Goal: Task Accomplishment & Management: Use online tool/utility

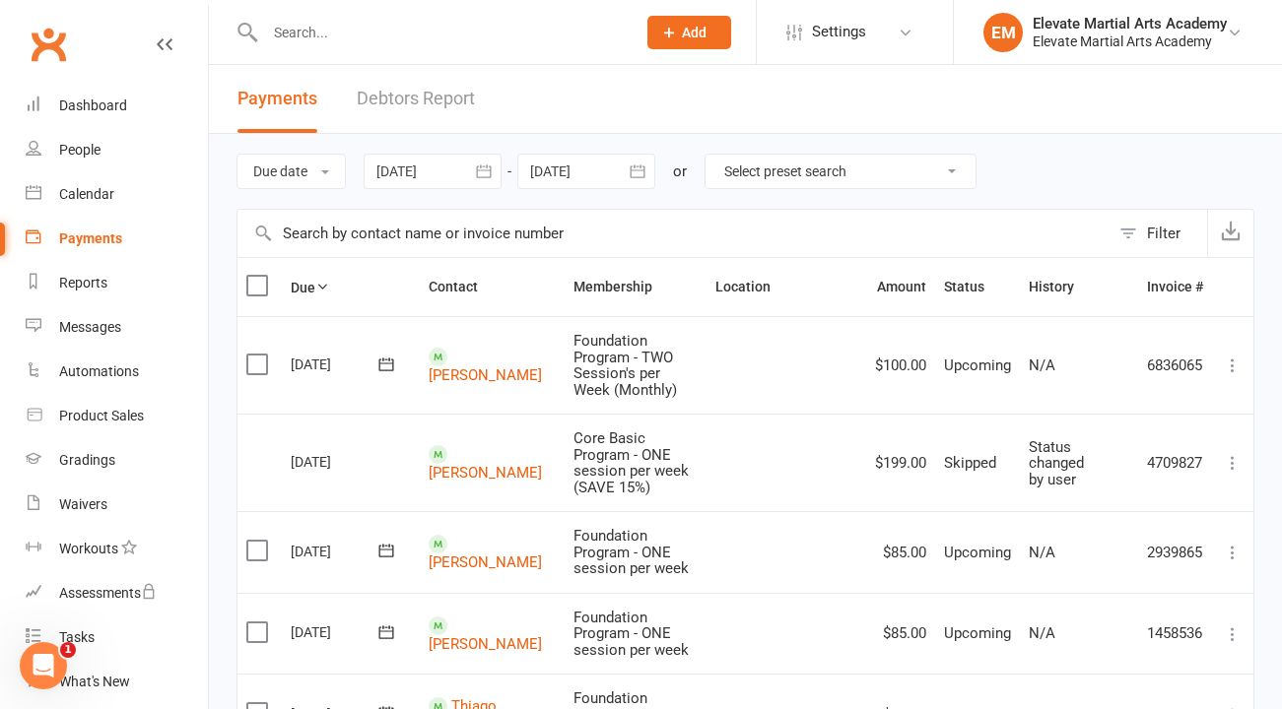
click at [342, 42] on input "text" at bounding box center [441, 33] width 364 height 28
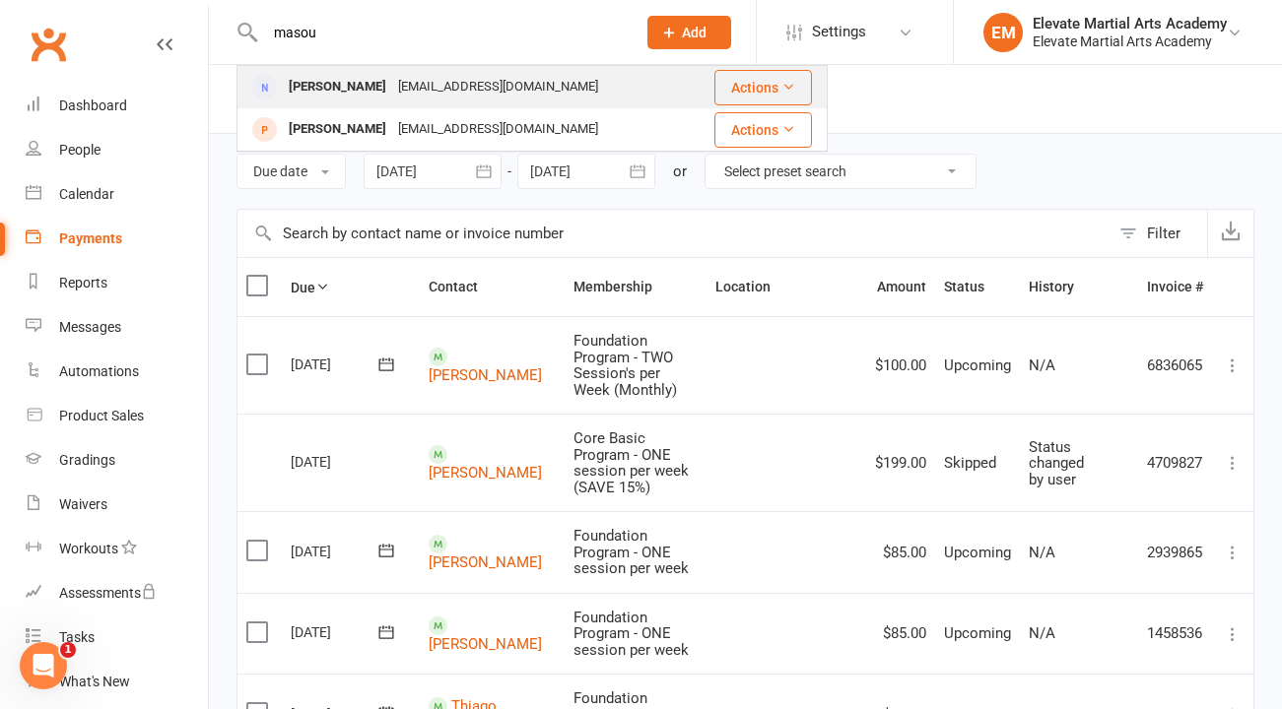
type input "masou"
click at [352, 89] on div "Masoumeh Rostami" at bounding box center [337, 87] width 109 height 29
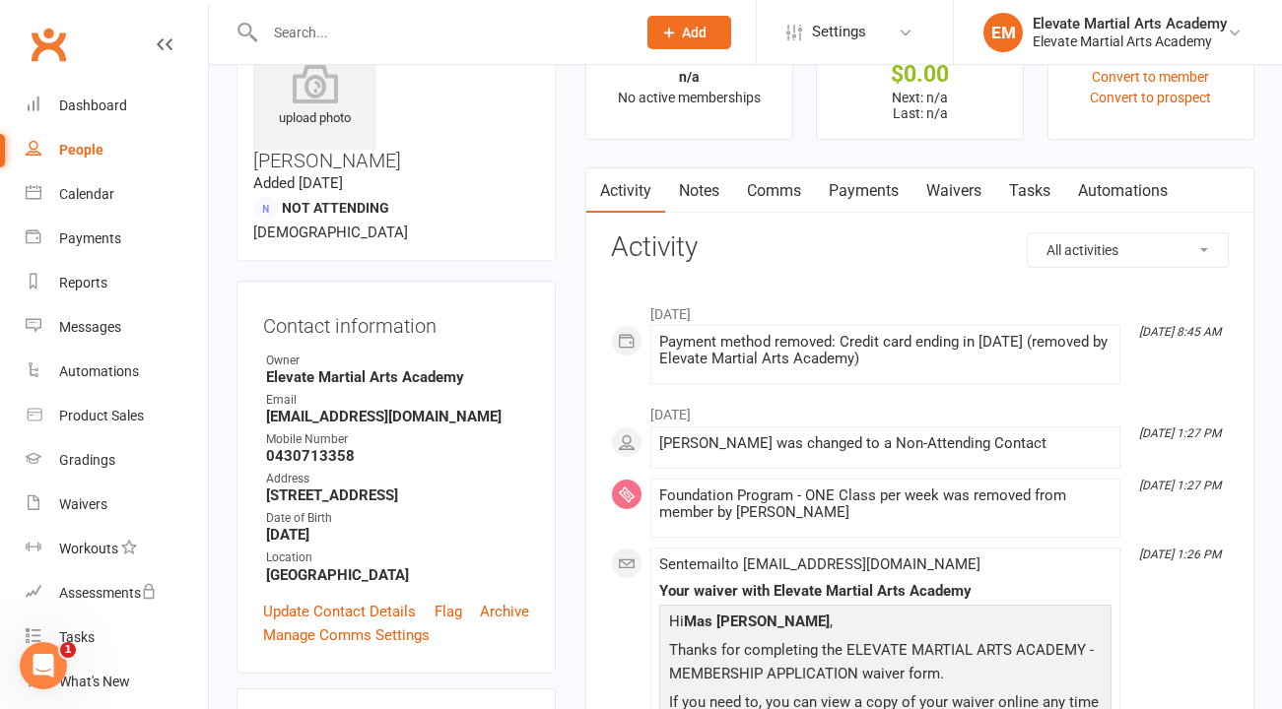
scroll to position [81, 0]
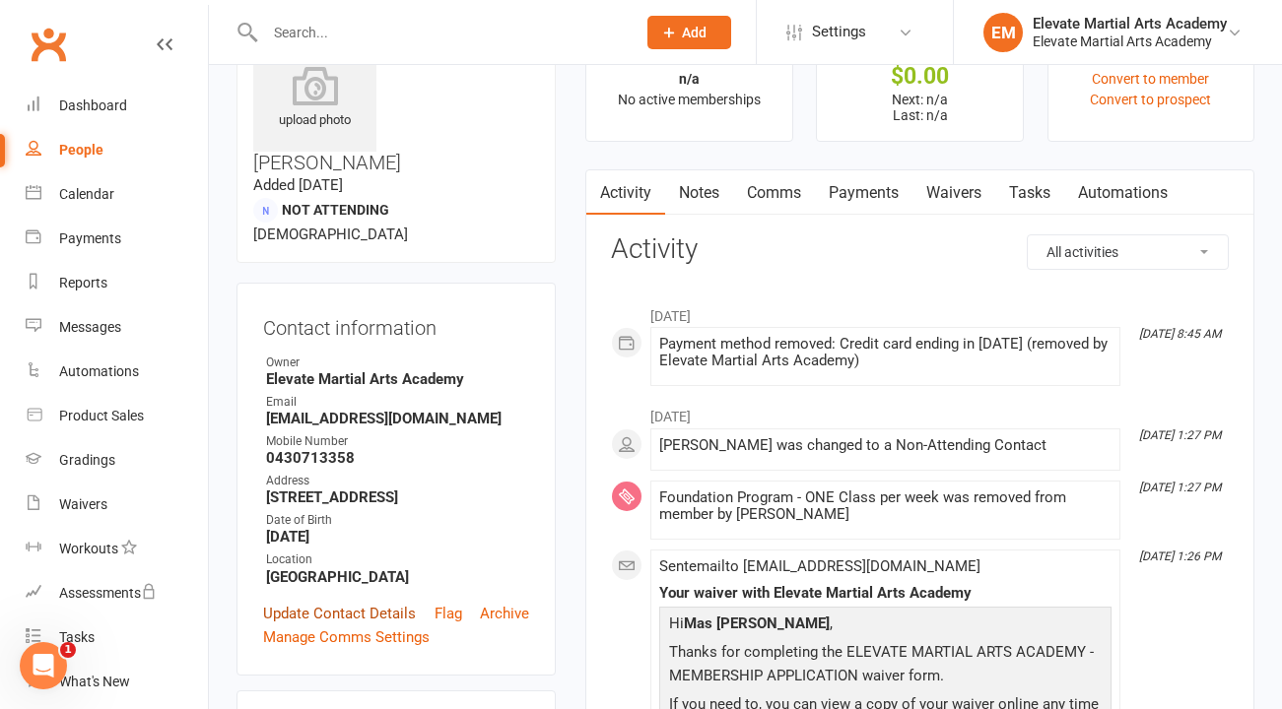
click at [381, 602] on link "Update Contact Details" at bounding box center [339, 614] width 153 height 24
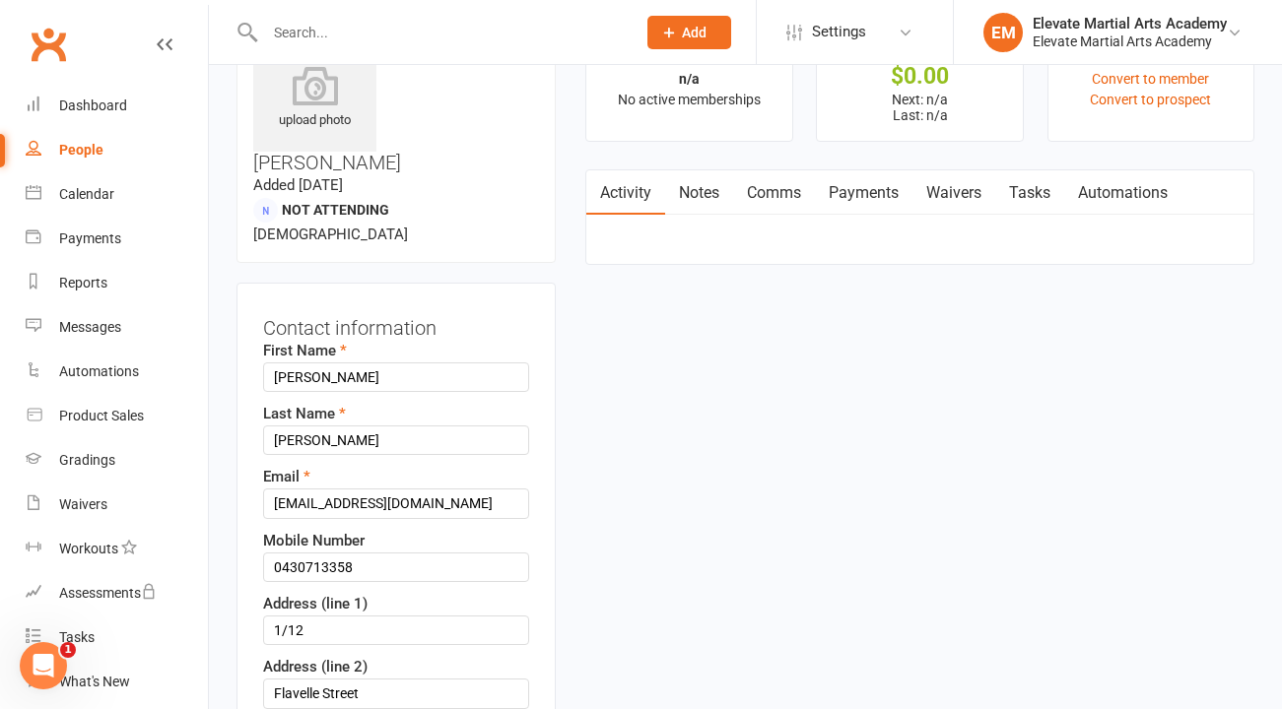
scroll to position [93, 0]
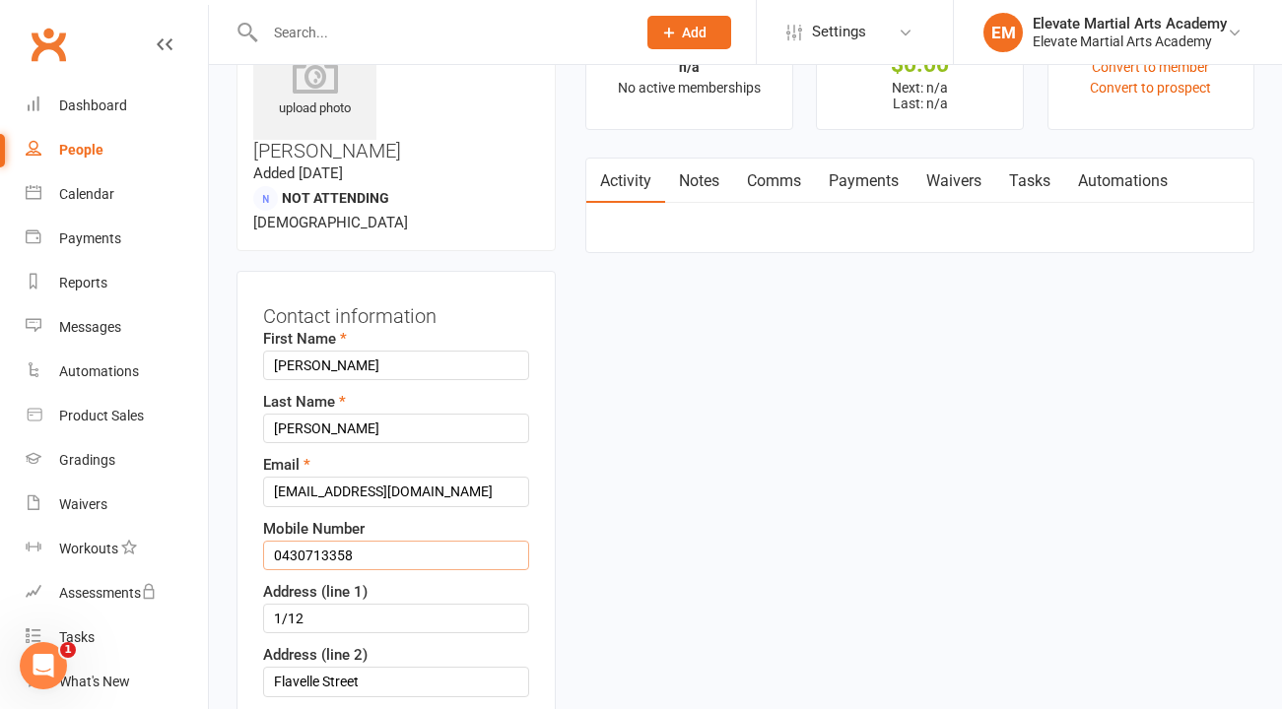
click at [368, 541] on input "0430713358" at bounding box center [396, 556] width 266 height 30
type input "0"
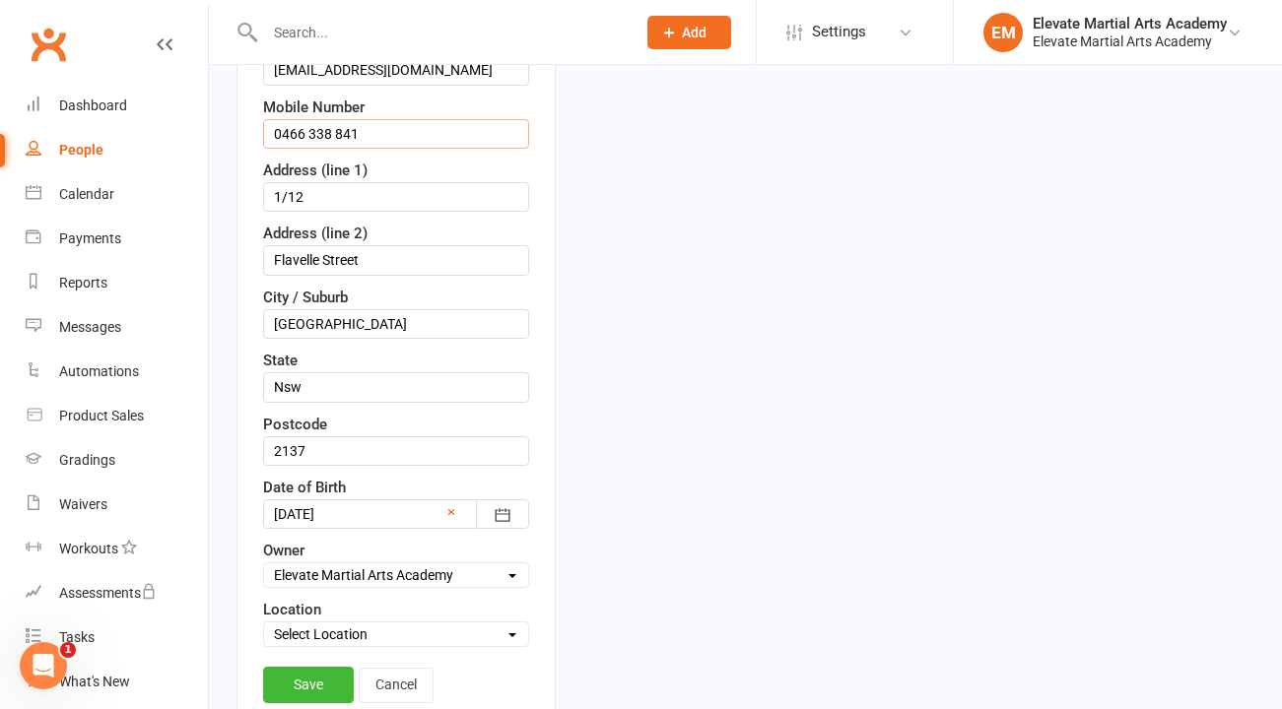
scroll to position [522, 0]
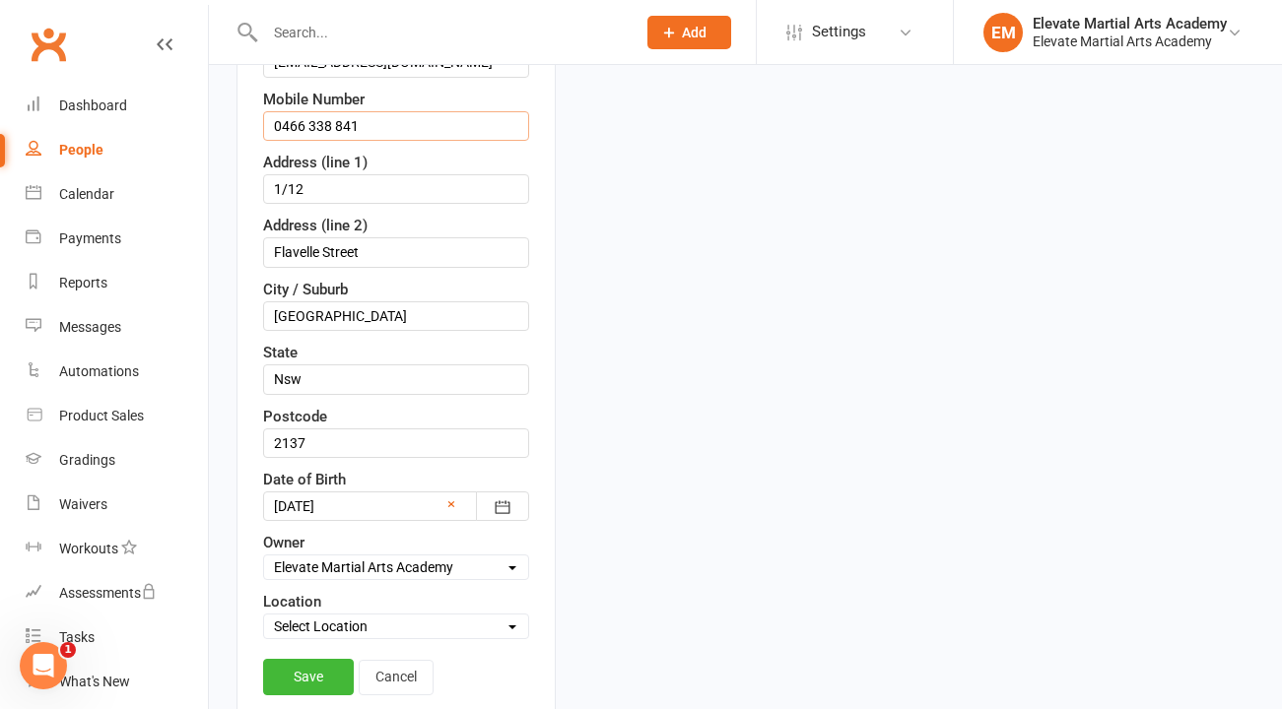
type input "0466 338 841"
click at [341, 616] on select "Select Location Five Dock" at bounding box center [396, 627] width 264 height 22
select select "0"
click at [314, 659] on link "Save" at bounding box center [308, 676] width 91 height 35
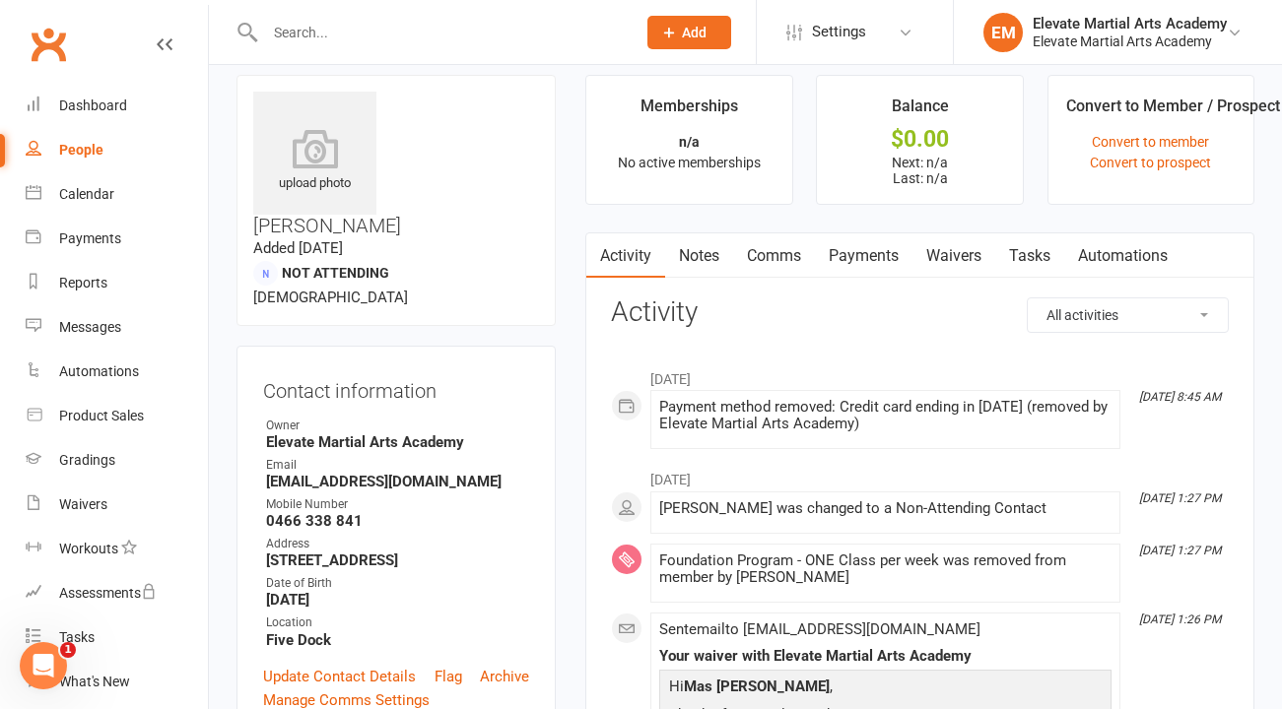
scroll to position [0, 0]
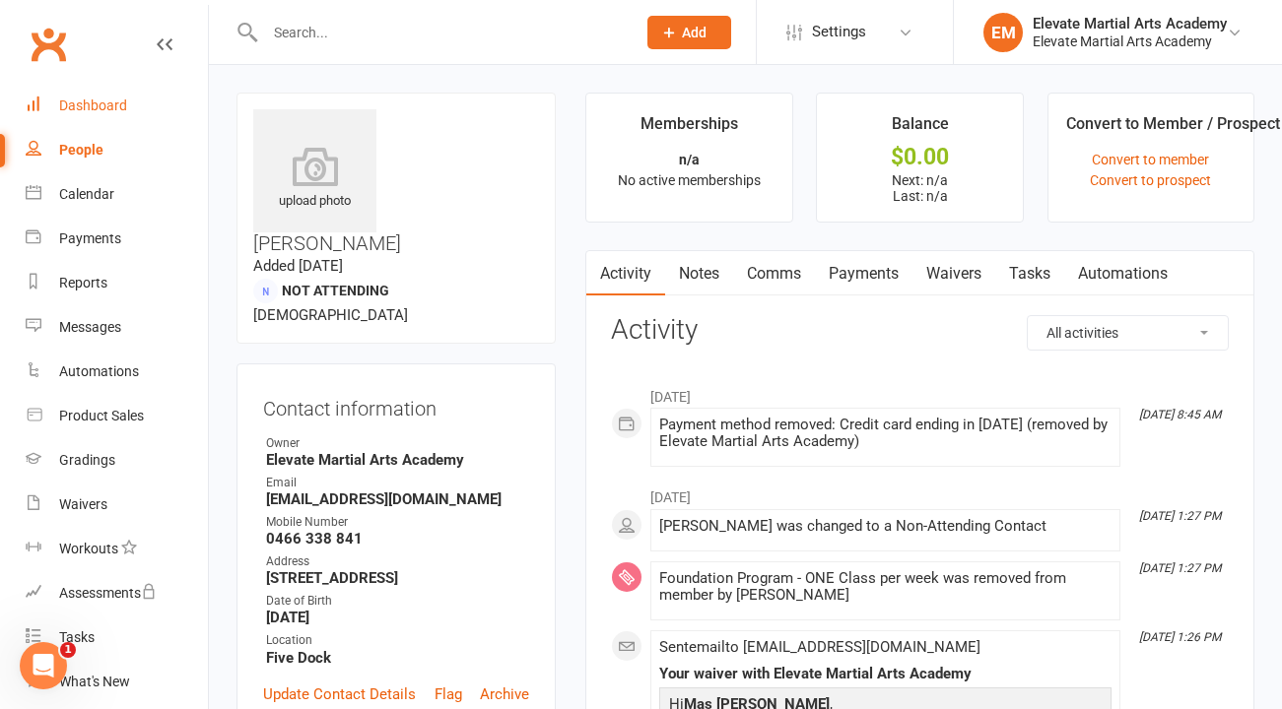
click at [121, 101] on div "Dashboard" at bounding box center [93, 106] width 68 height 16
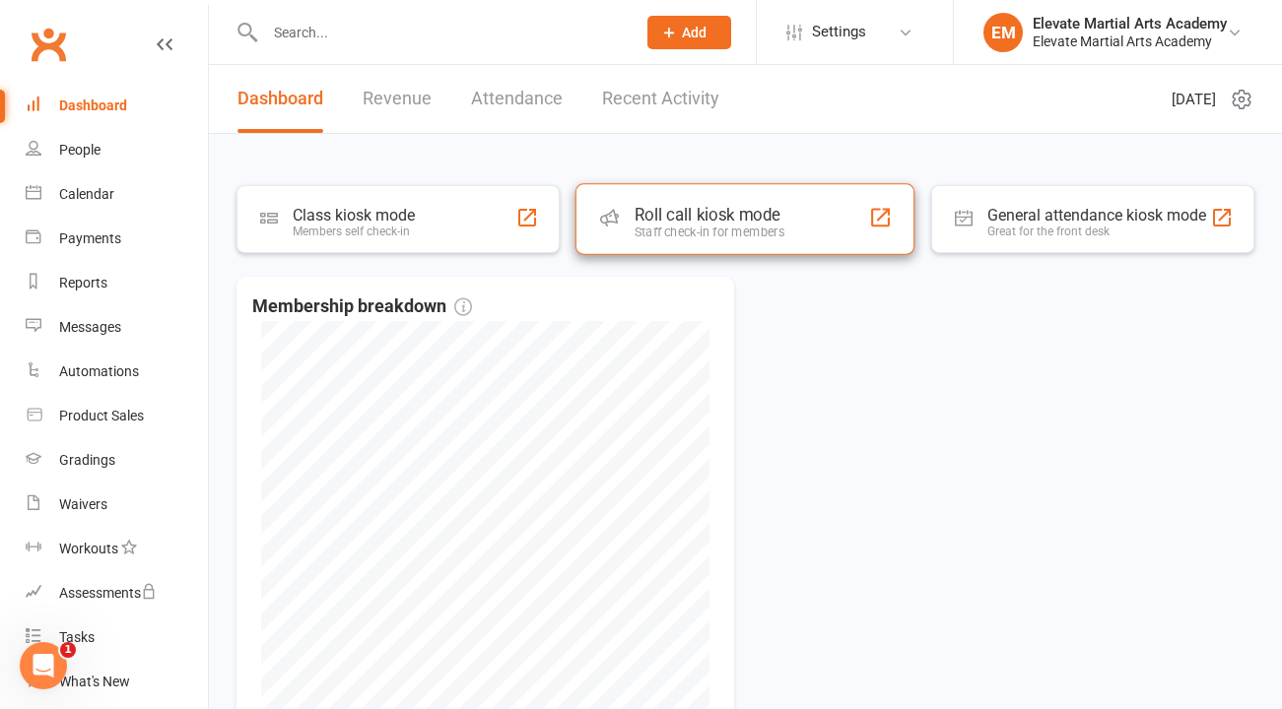
click at [760, 215] on div "Roll call kiosk mode" at bounding box center [710, 215] width 150 height 20
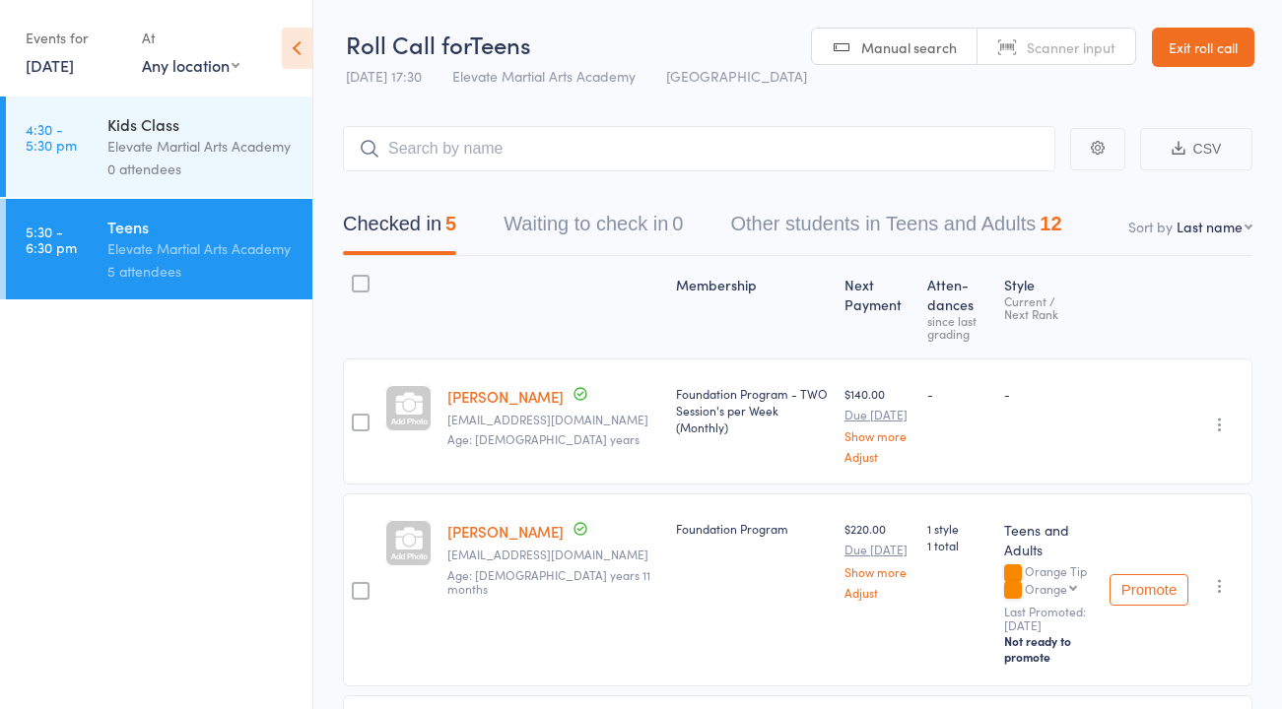
click at [838, 225] on button "Other students in Teens and Adults 12" at bounding box center [895, 229] width 331 height 52
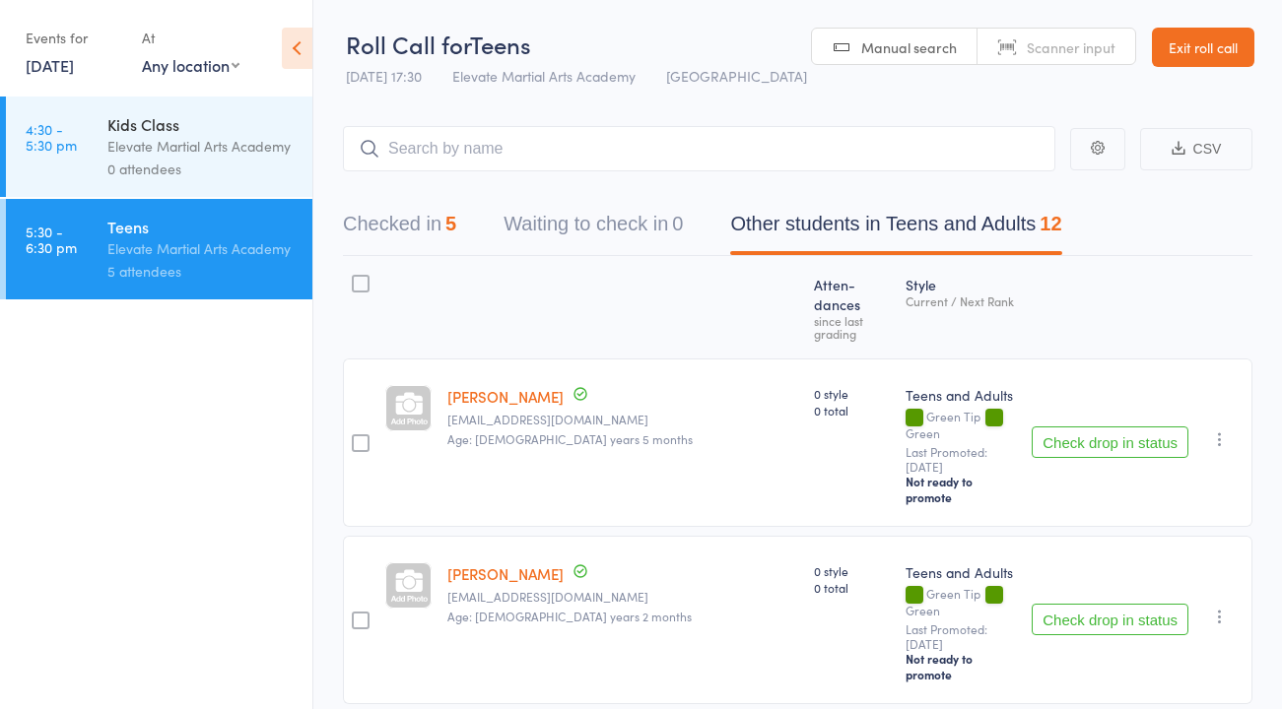
scroll to position [34, 0]
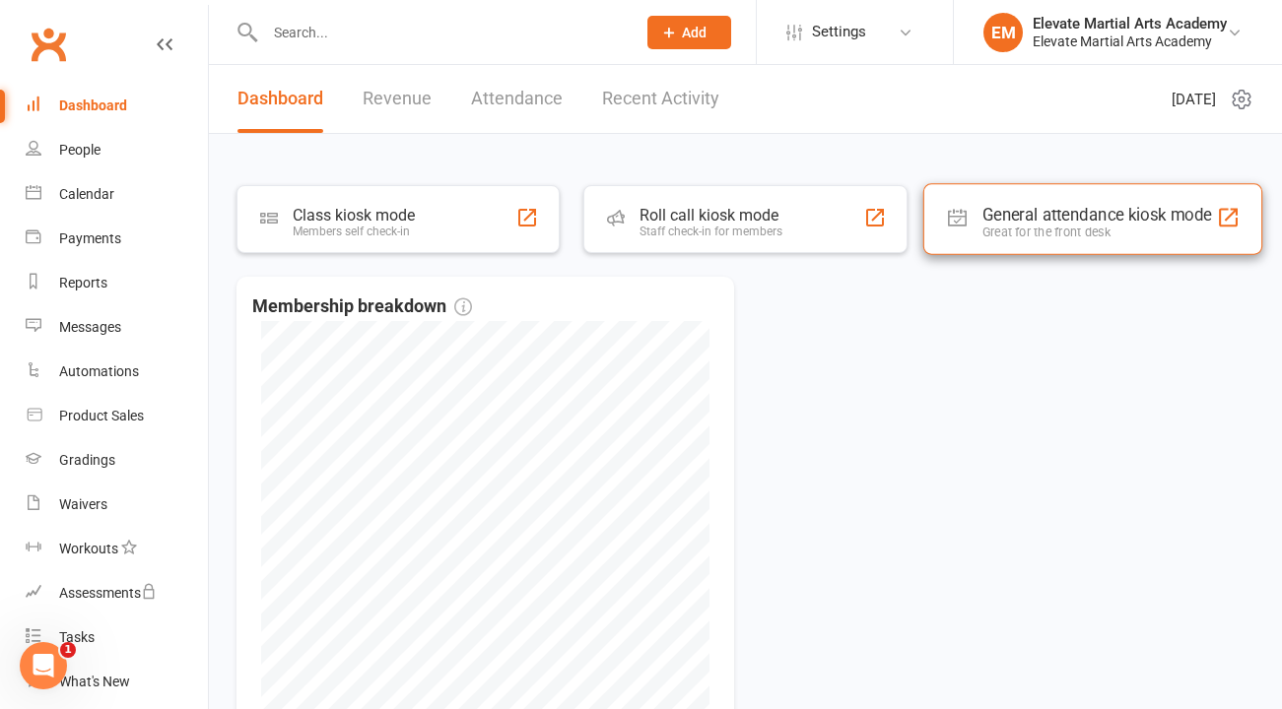
click at [1063, 216] on div "General attendance kiosk mode" at bounding box center [1096, 215] width 230 height 20
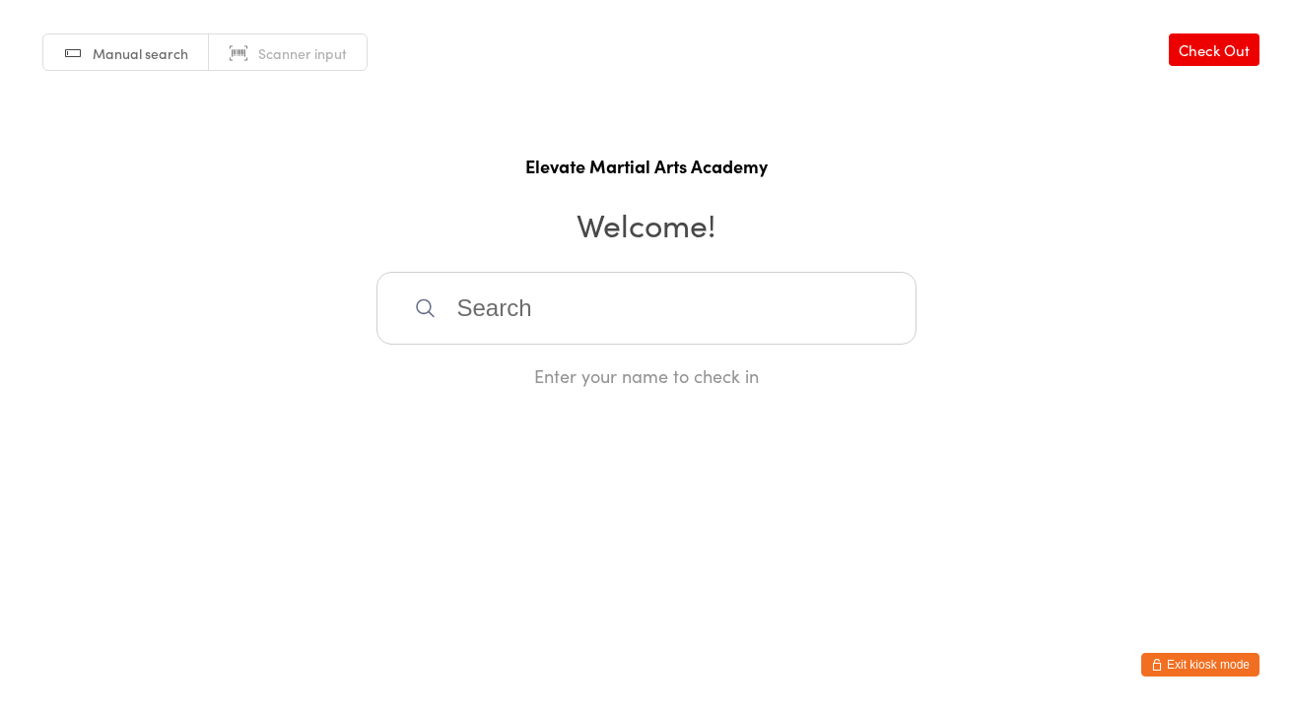
click at [1210, 671] on button "Exit kiosk mode" at bounding box center [1200, 665] width 118 height 24
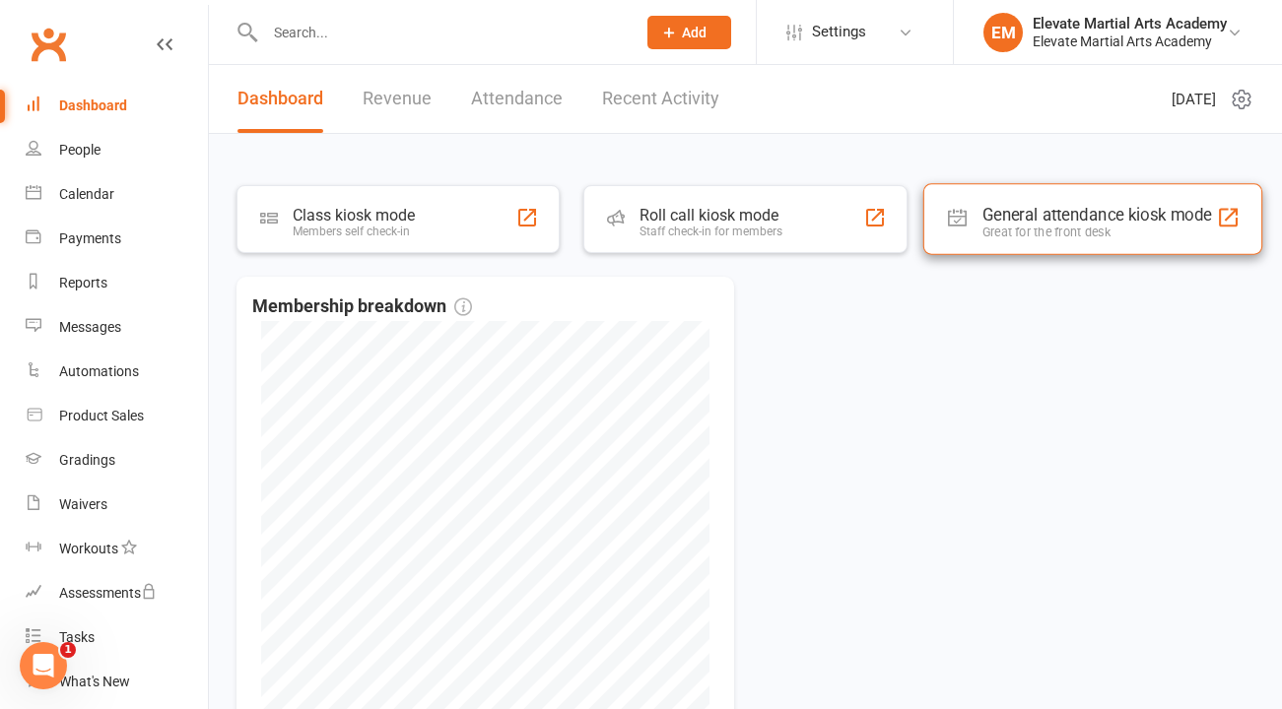
click at [1032, 226] on div "Great for the front desk" at bounding box center [1096, 232] width 230 height 15
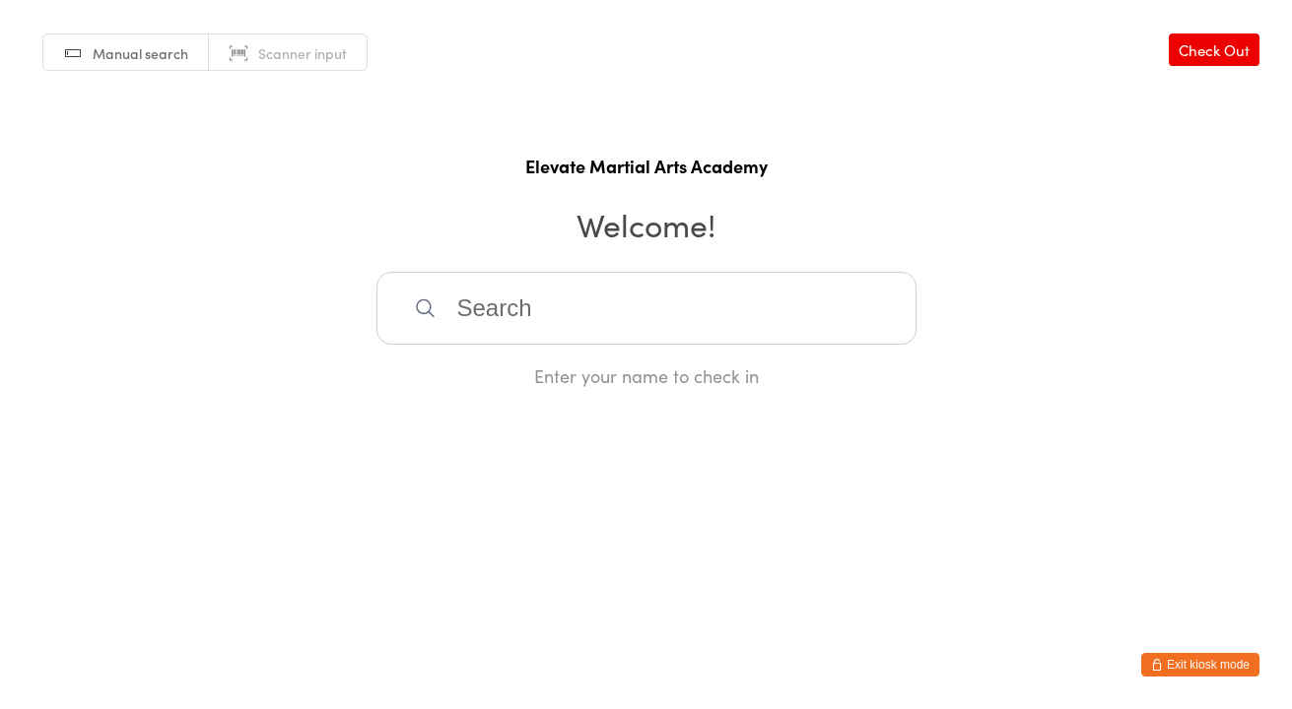
click at [1172, 662] on button "Exit kiosk mode" at bounding box center [1200, 665] width 118 height 24
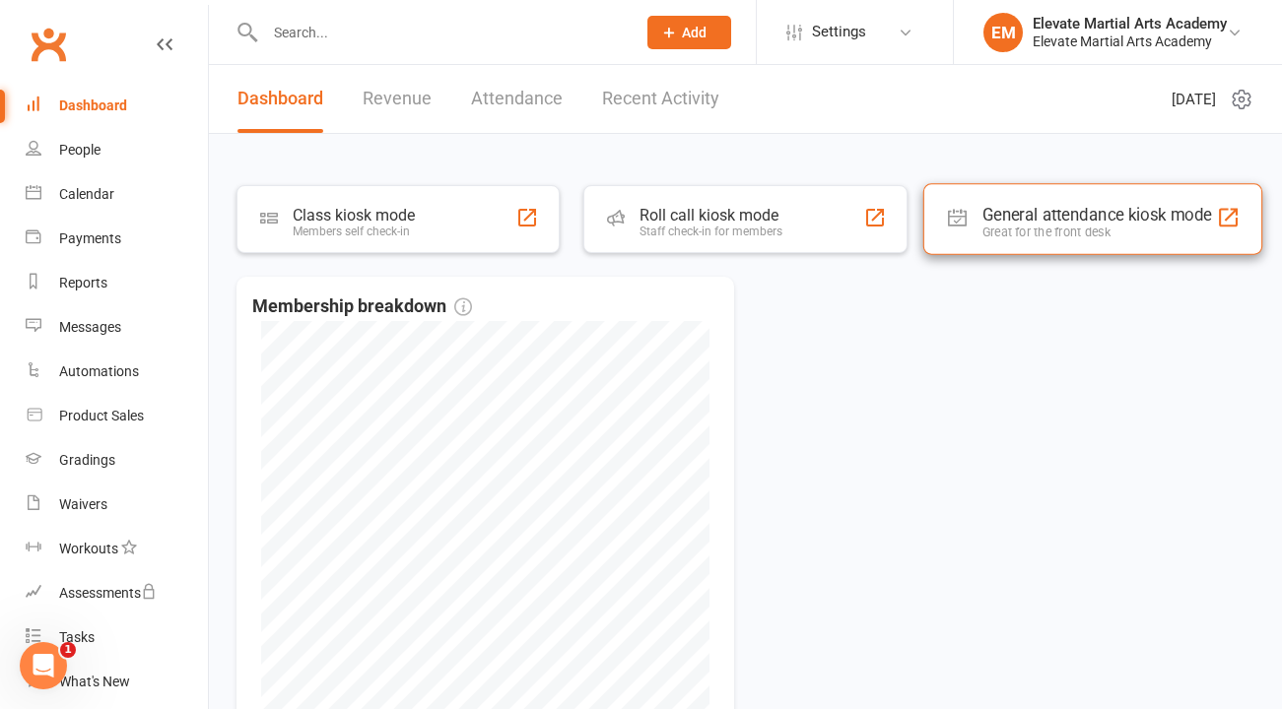
click at [1047, 219] on div "General attendance kiosk mode" at bounding box center [1096, 215] width 230 height 20
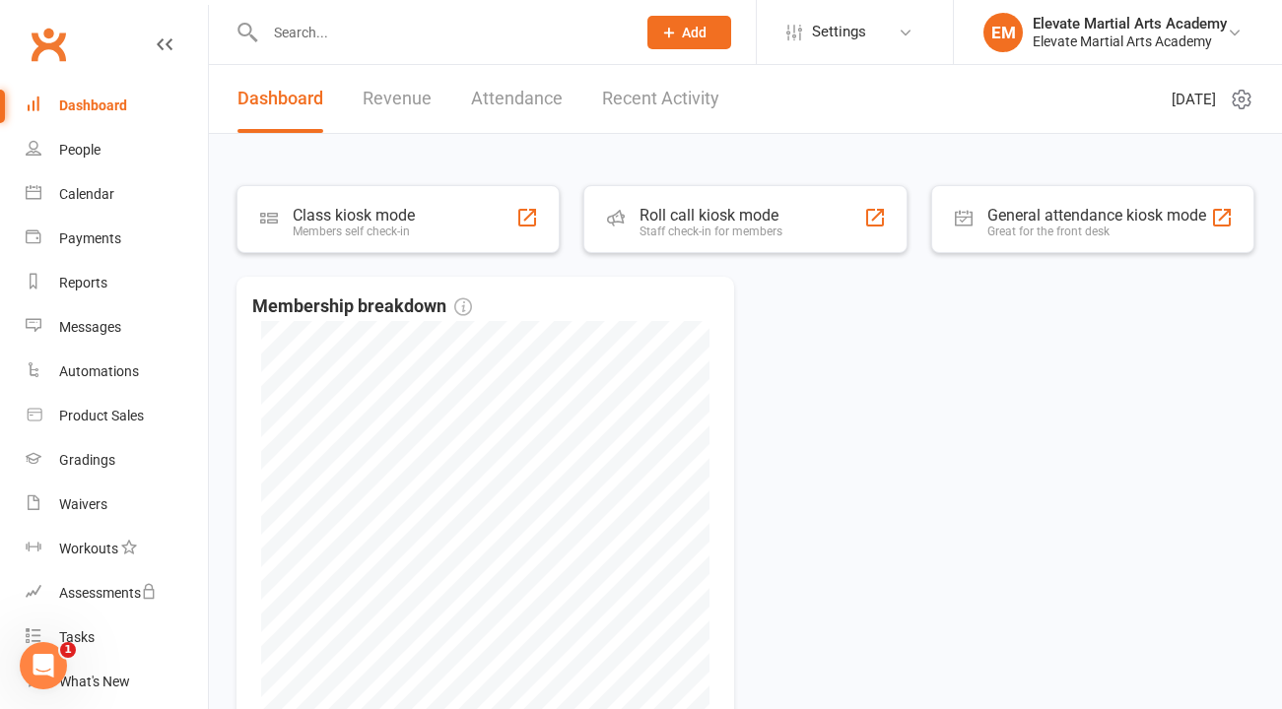
scroll to position [53, 0]
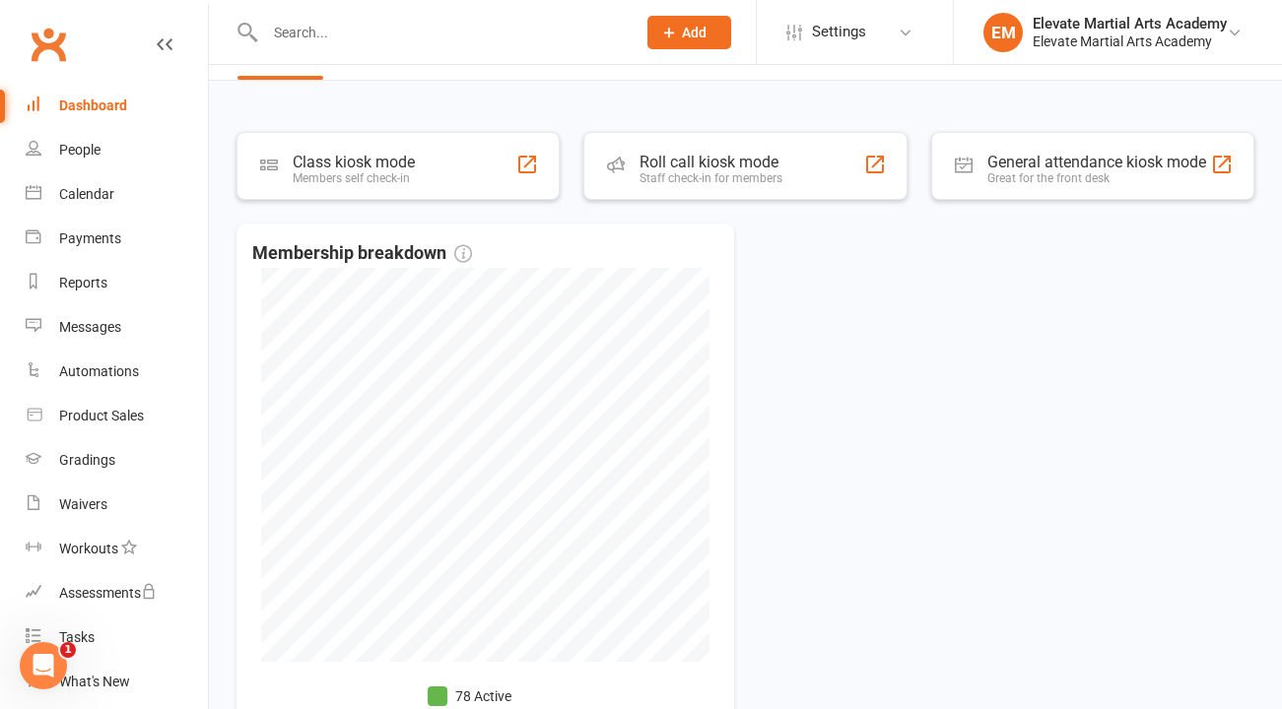
click at [101, 101] on div "Dashboard" at bounding box center [93, 106] width 68 height 16
click at [1235, 31] on icon at bounding box center [1235, 33] width 16 height 16
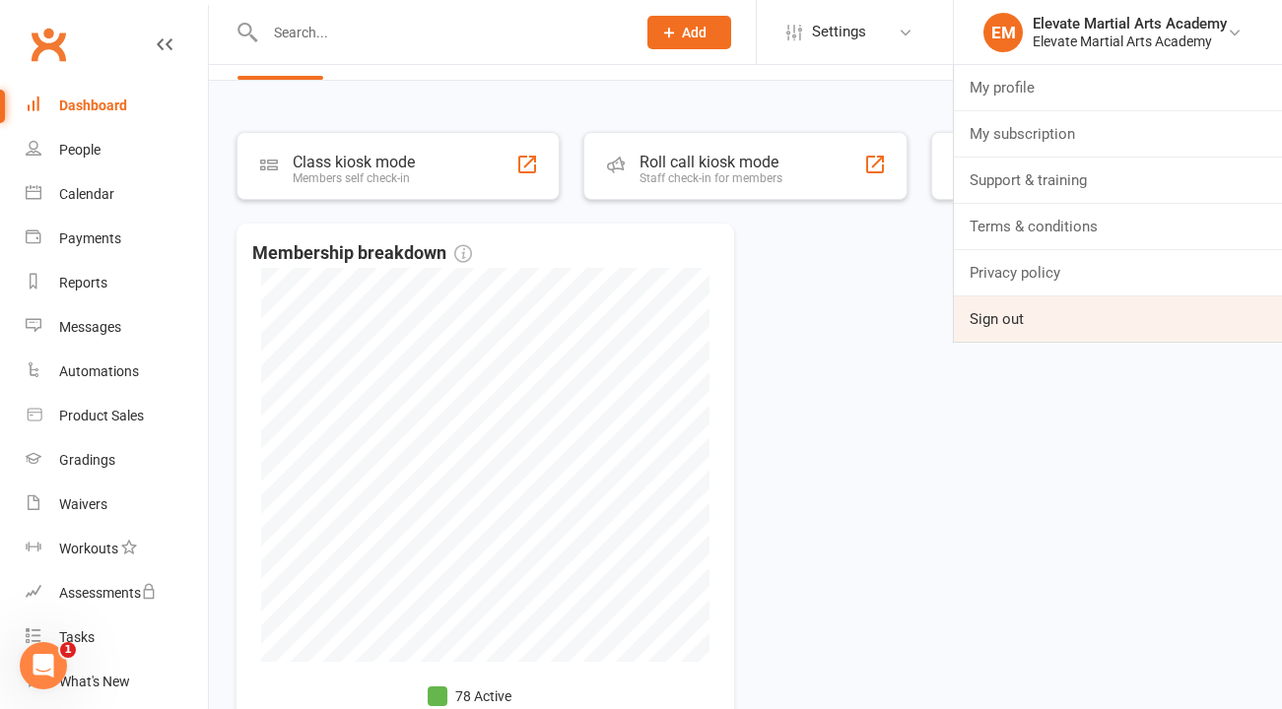
click at [993, 314] on link "Sign out" at bounding box center [1118, 319] width 328 height 45
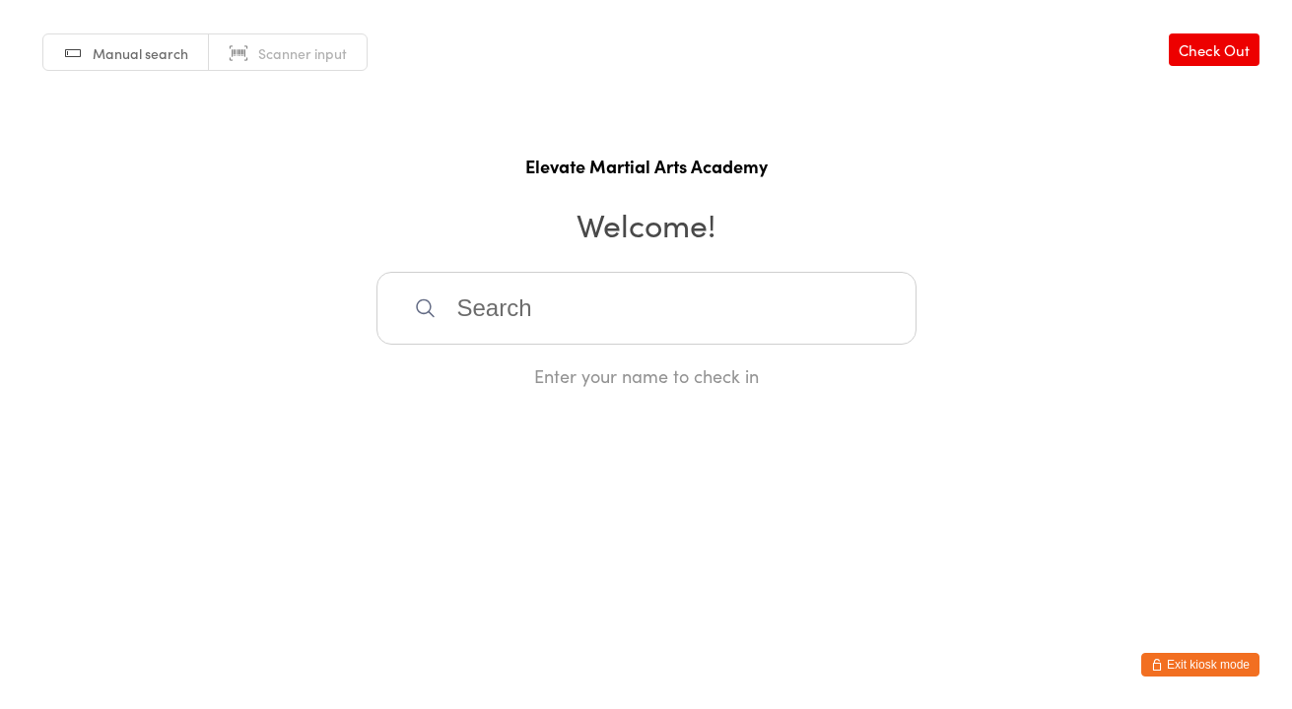
click at [1164, 667] on button "Exit kiosk mode" at bounding box center [1200, 665] width 118 height 24
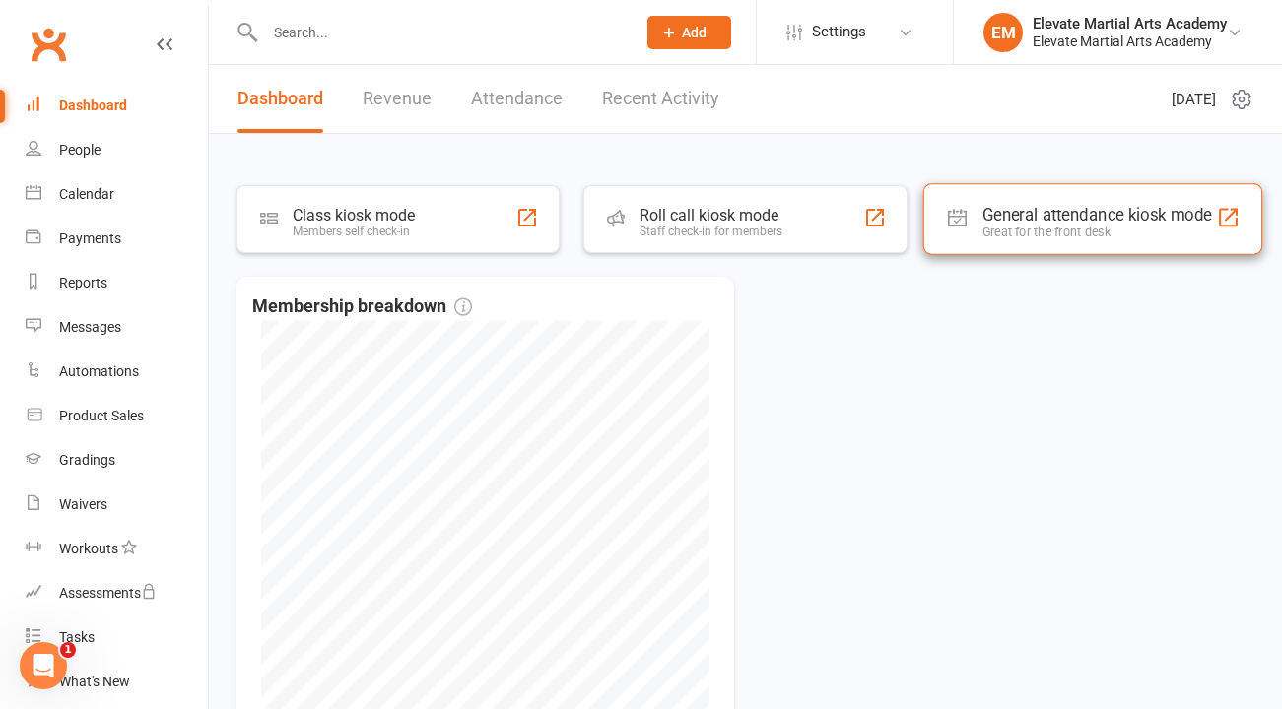
click at [1088, 221] on div "General attendance kiosk mode" at bounding box center [1096, 215] width 230 height 20
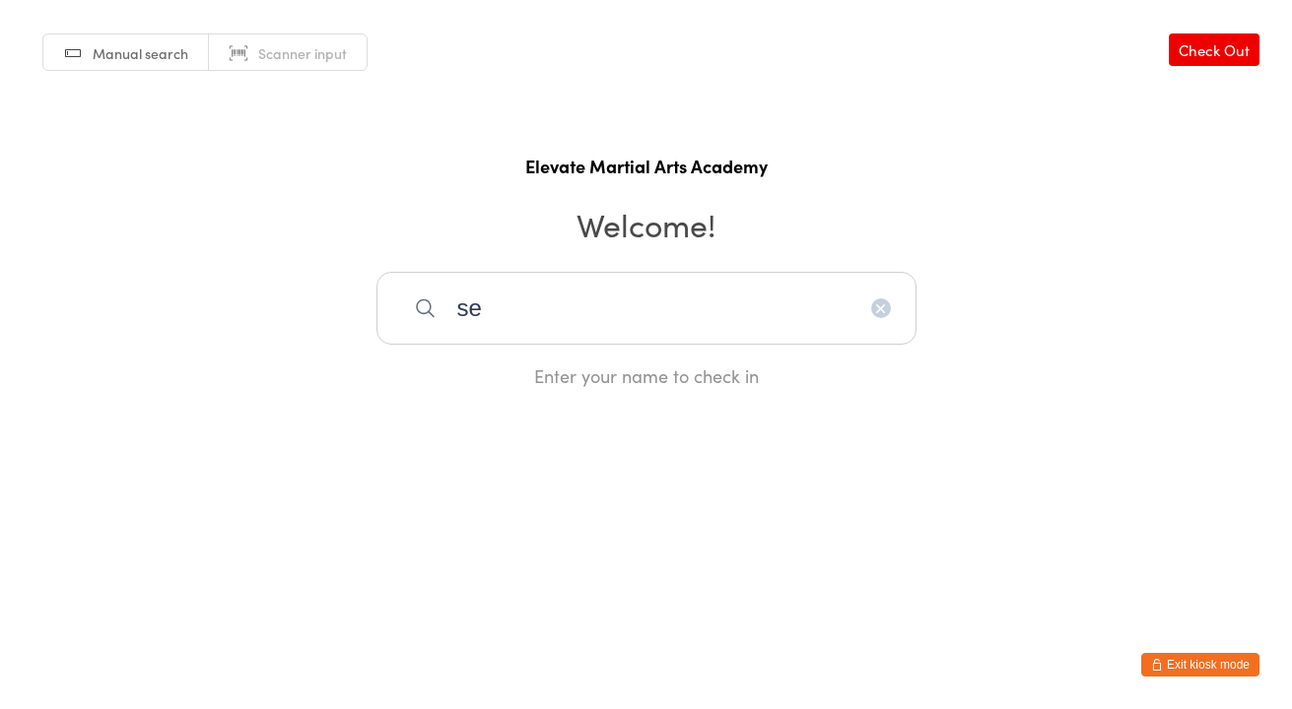
type input "s"
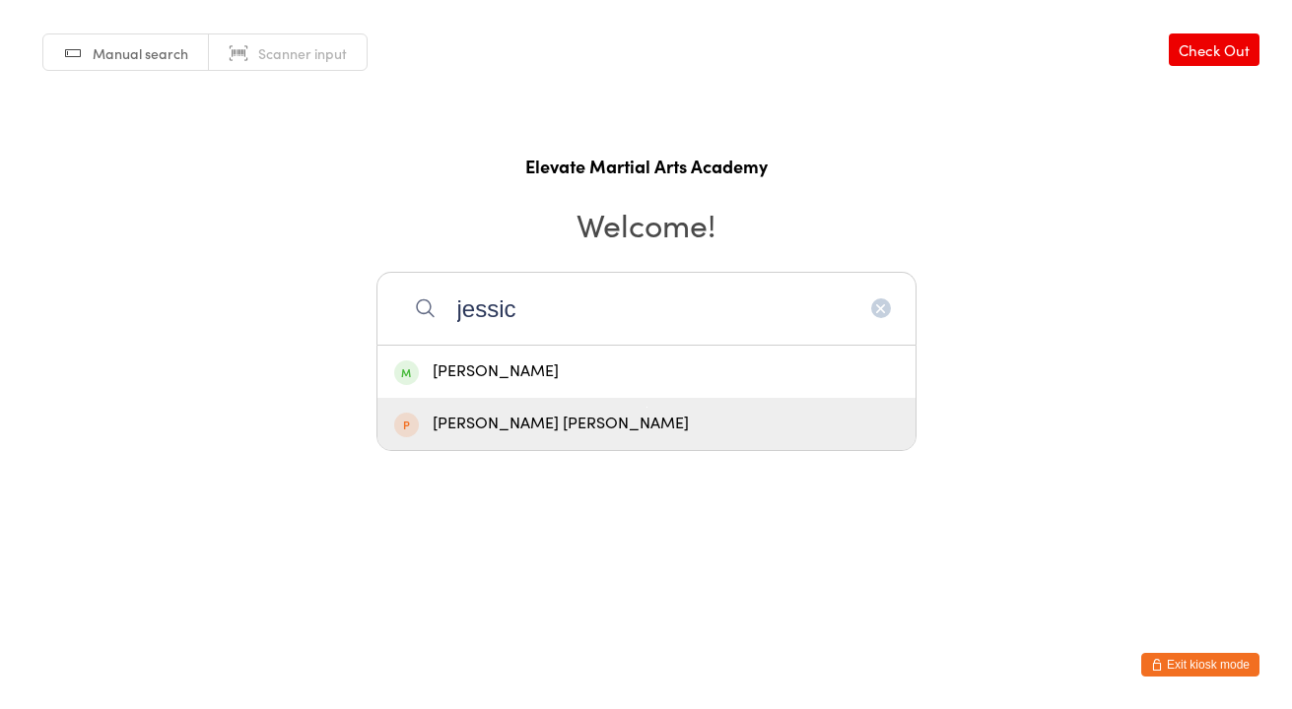
type input "jessic"
click at [1181, 675] on button "Exit kiosk mode" at bounding box center [1200, 665] width 118 height 24
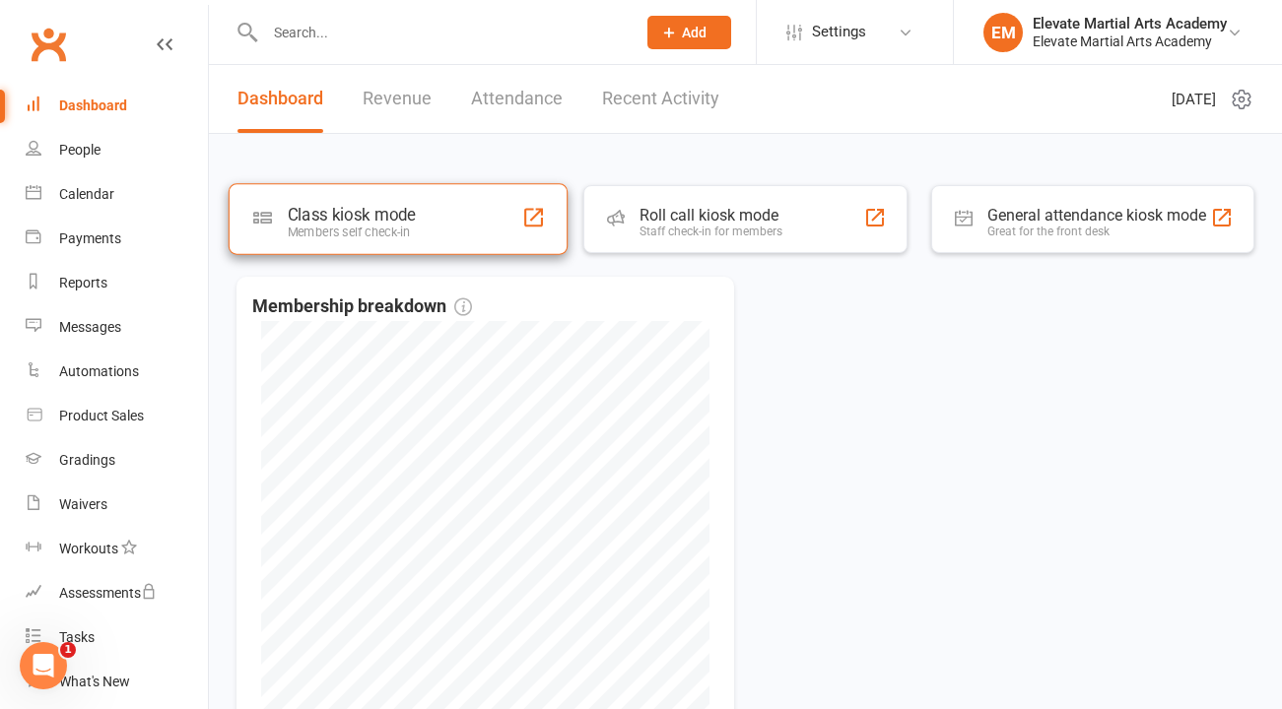
click at [393, 222] on div "Class kiosk mode" at bounding box center [352, 215] width 128 height 20
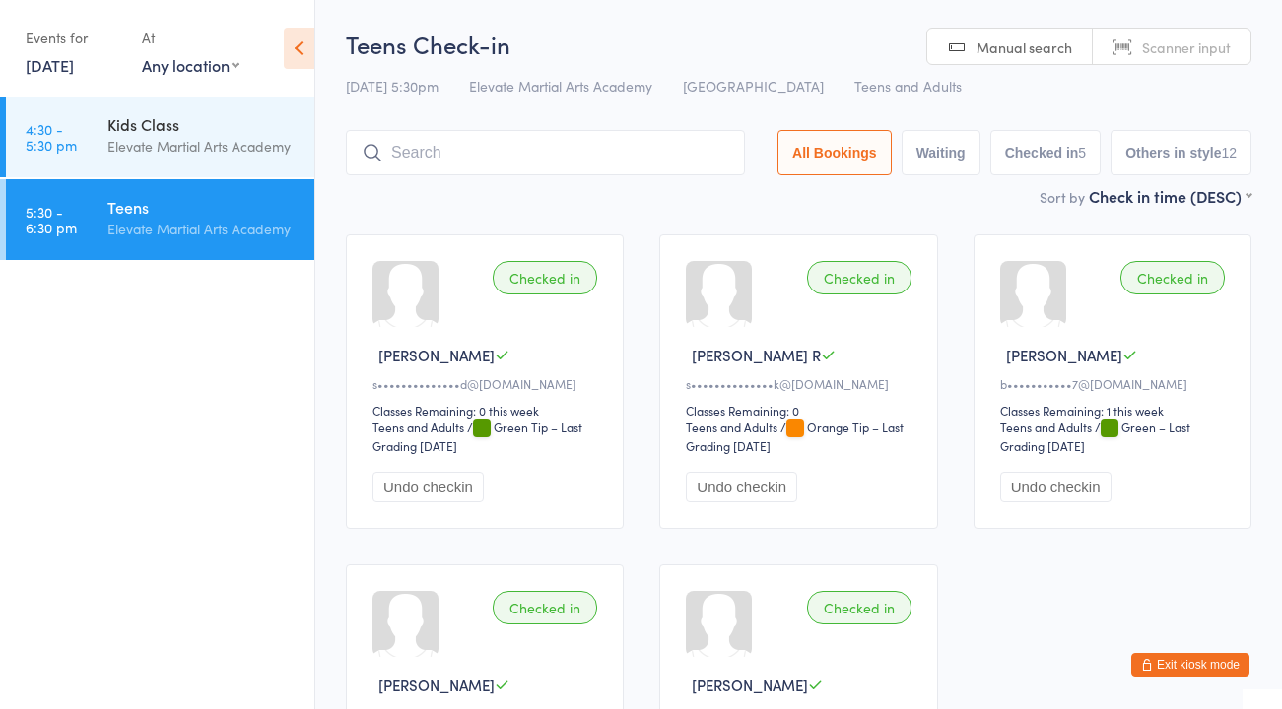
click at [1176, 664] on button "Exit kiosk mode" at bounding box center [1190, 665] width 118 height 24
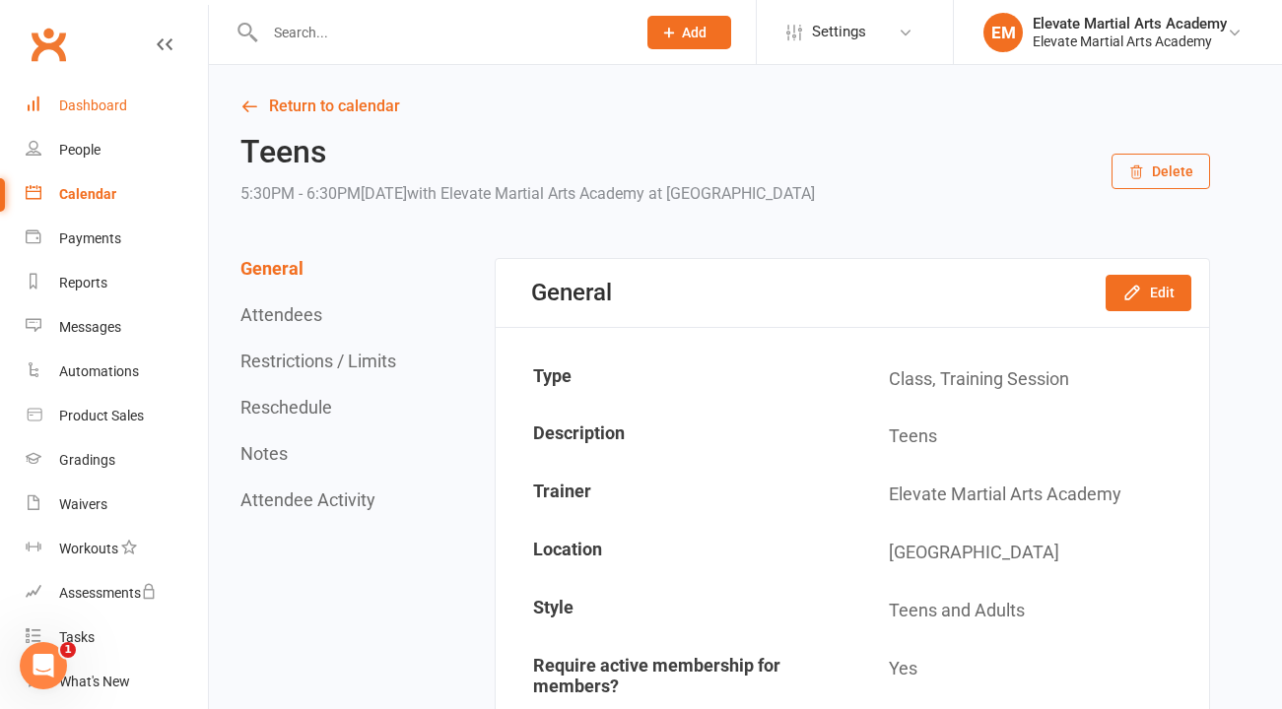
click at [73, 100] on div "Dashboard" at bounding box center [93, 106] width 68 height 16
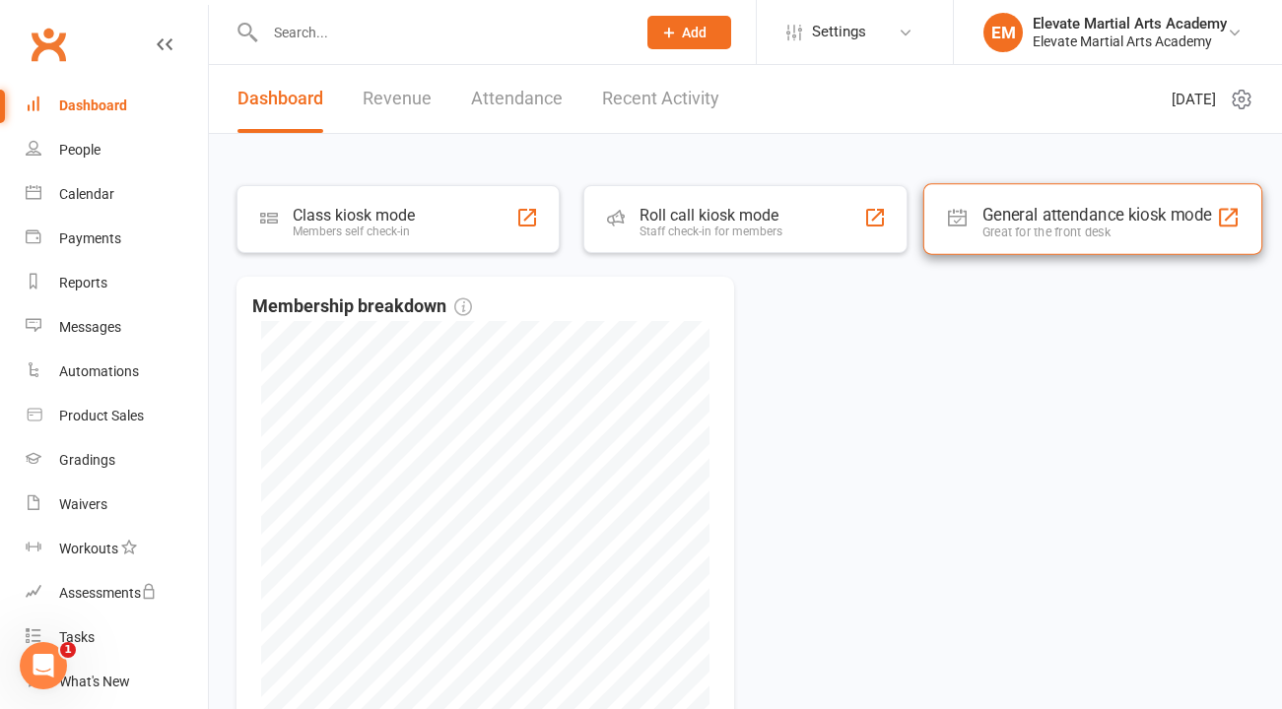
click at [1080, 221] on div "General attendance kiosk mode" at bounding box center [1096, 215] width 230 height 20
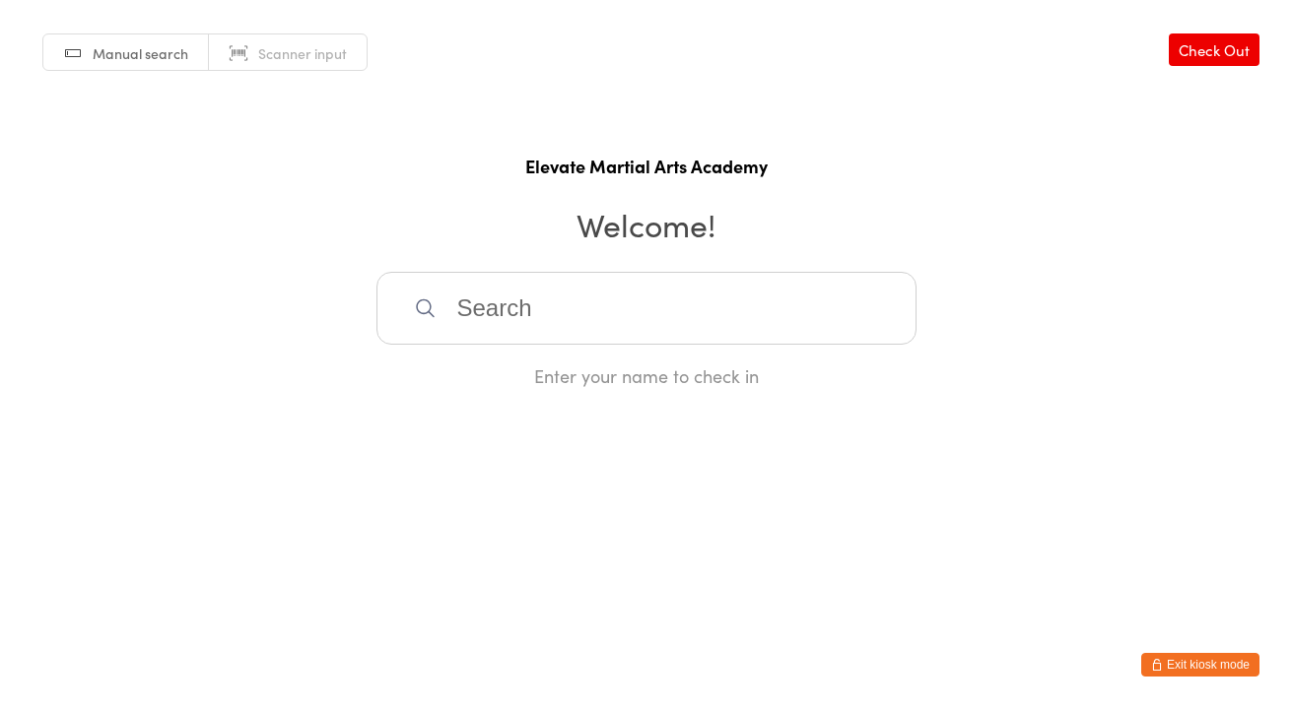
click at [480, 288] on input "search" at bounding box center [646, 308] width 540 height 73
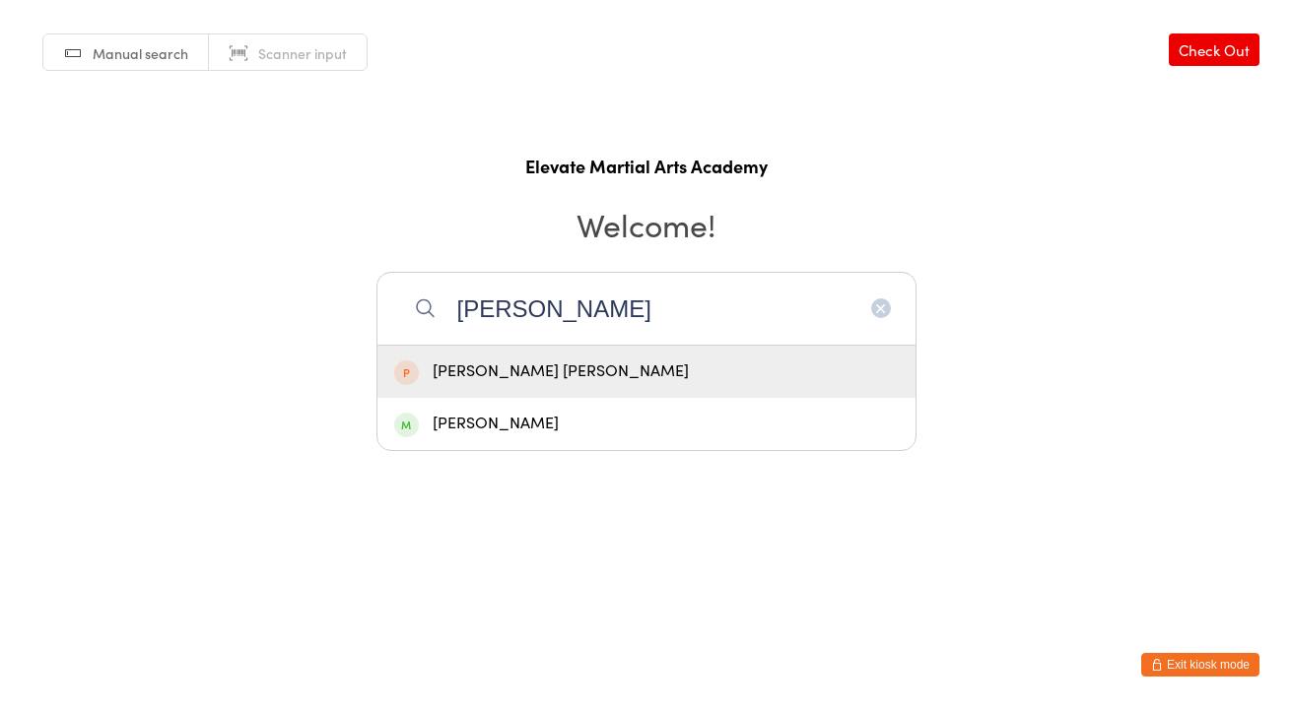
type input "jess"
click at [1026, 321] on div "Manual search Scanner input Check Out Elevate Martial Arts Academy Welcome! jes…" at bounding box center [646, 194] width 1292 height 388
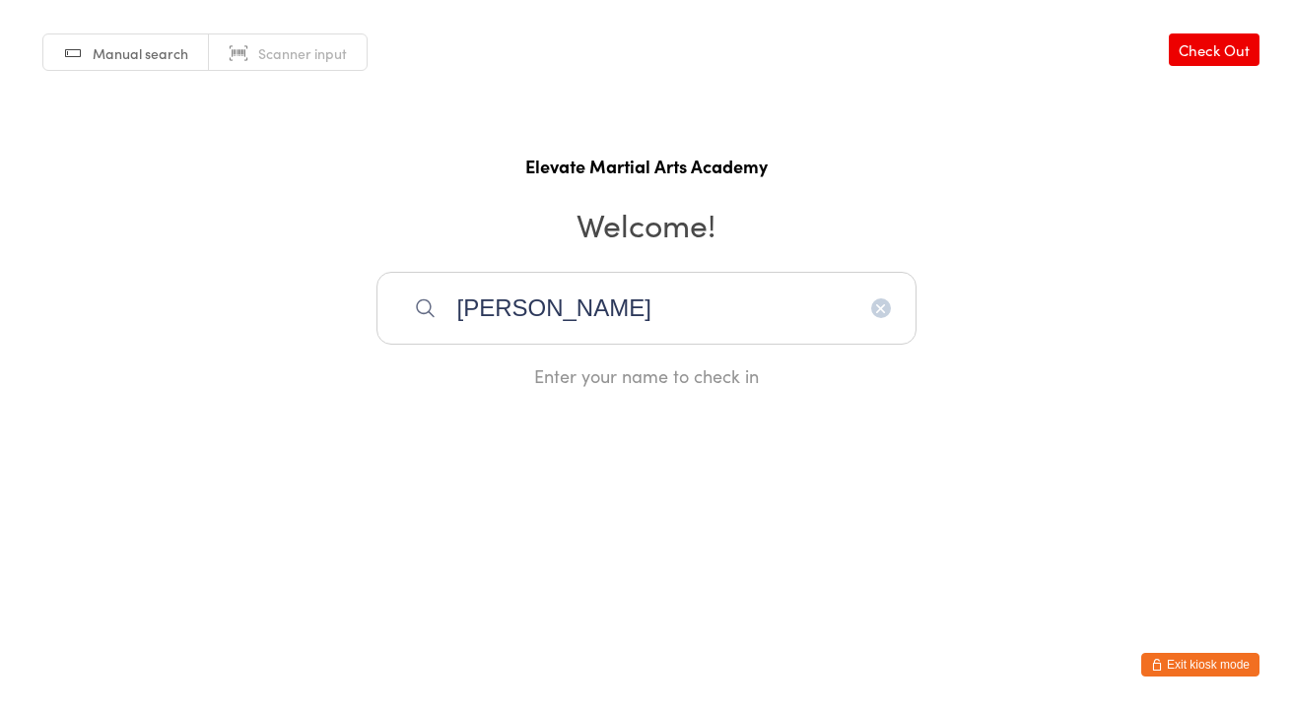
click at [1193, 674] on button "Exit kiosk mode" at bounding box center [1200, 665] width 118 height 24
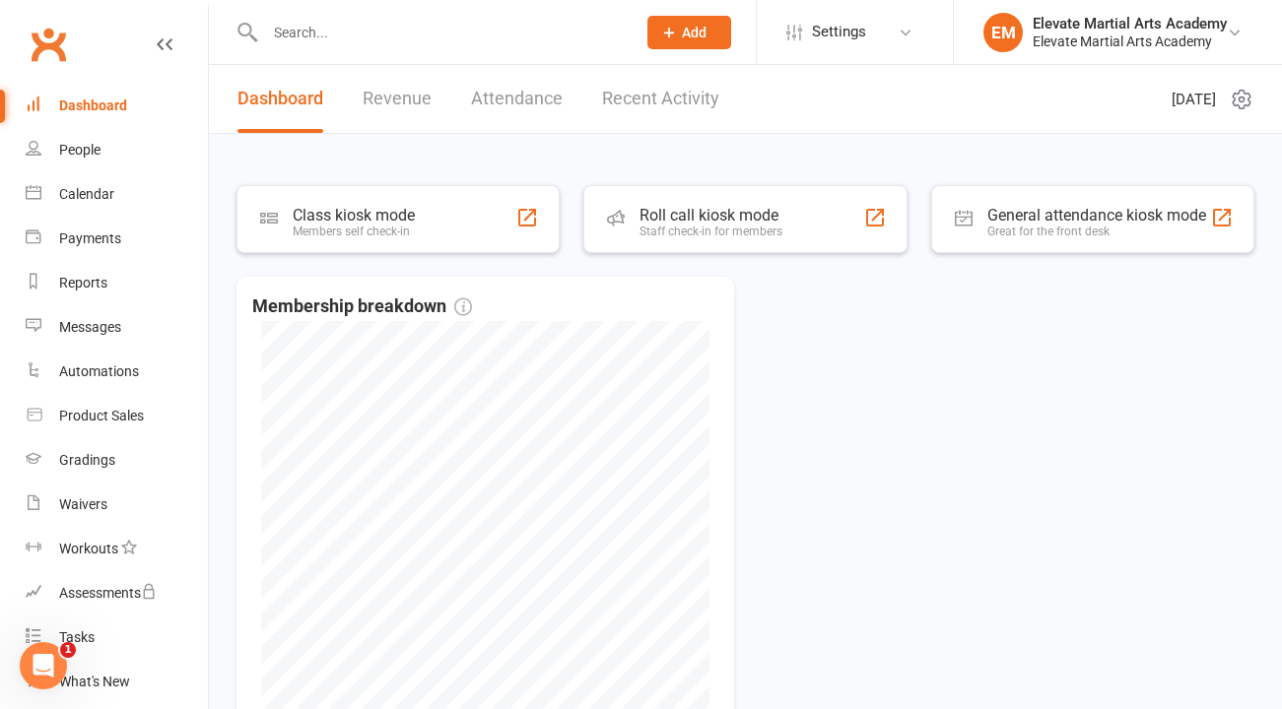
click at [107, 110] on div "Dashboard" at bounding box center [93, 106] width 68 height 16
click at [324, 39] on input "text" at bounding box center [441, 33] width 364 height 28
type input "[PERSON_NAME]"
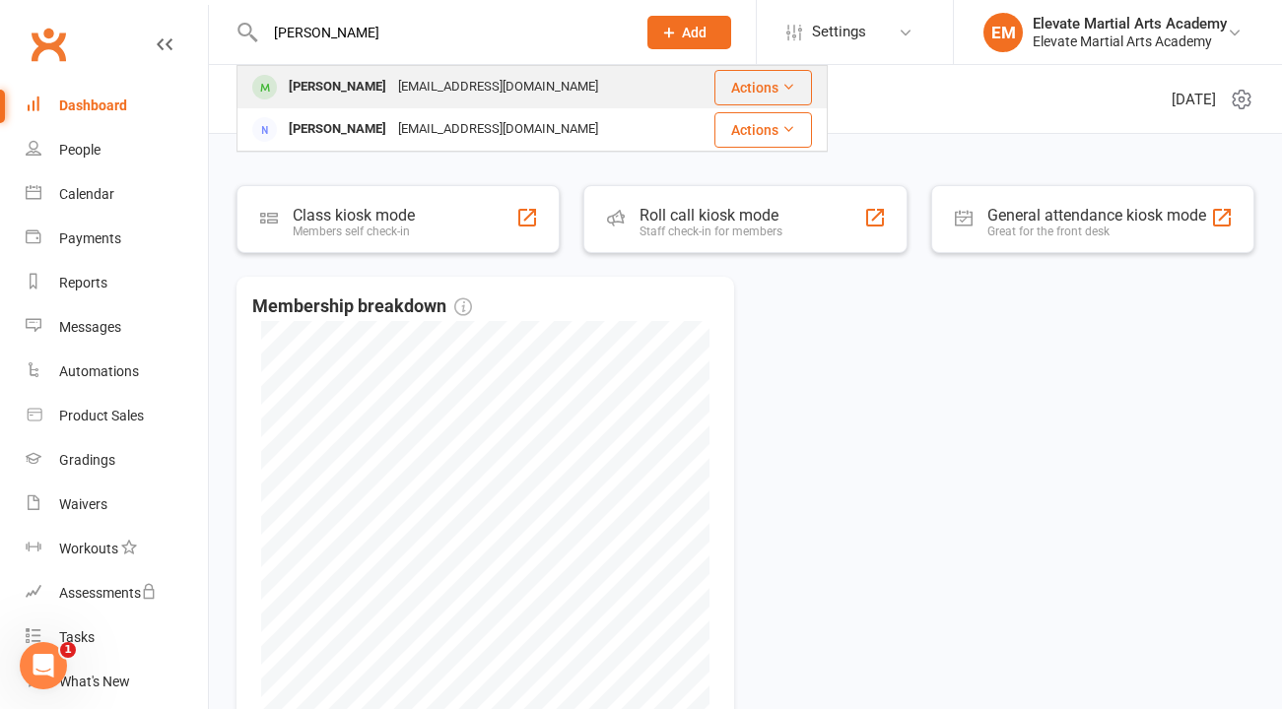
click at [396, 84] on div "[EMAIL_ADDRESS][DOMAIN_NAME]" at bounding box center [498, 87] width 212 height 29
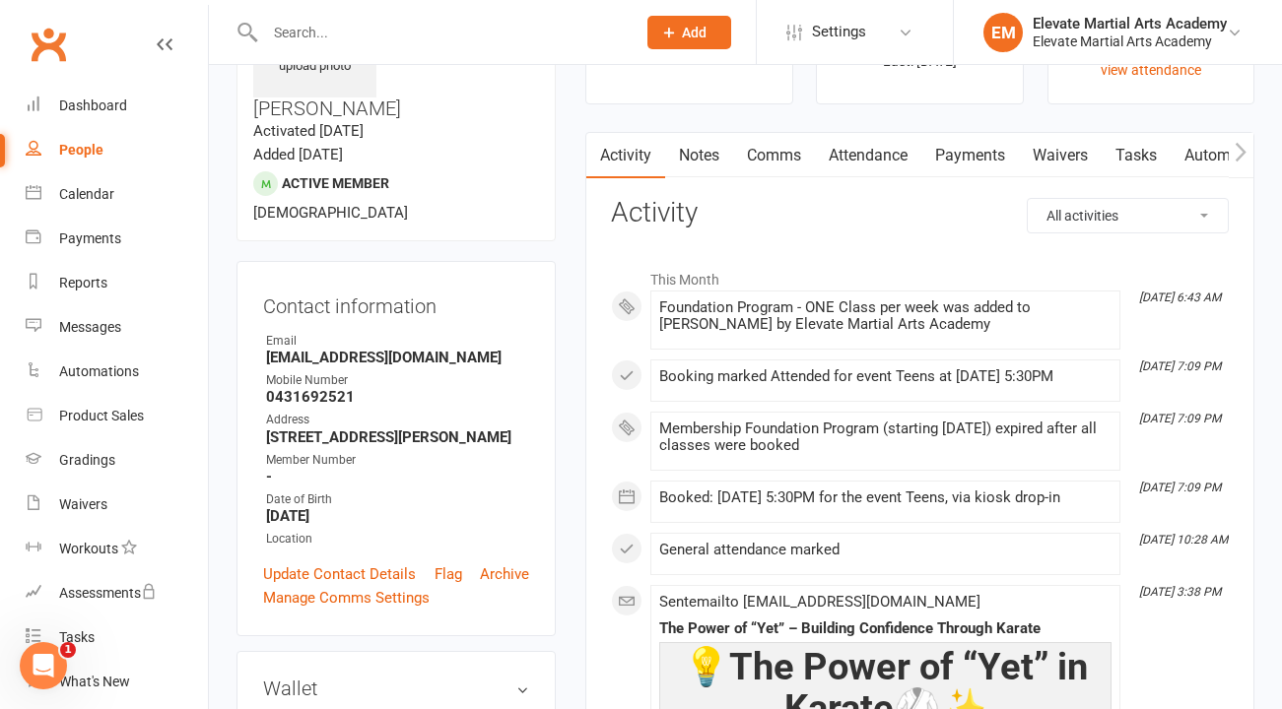
scroll to position [113, 0]
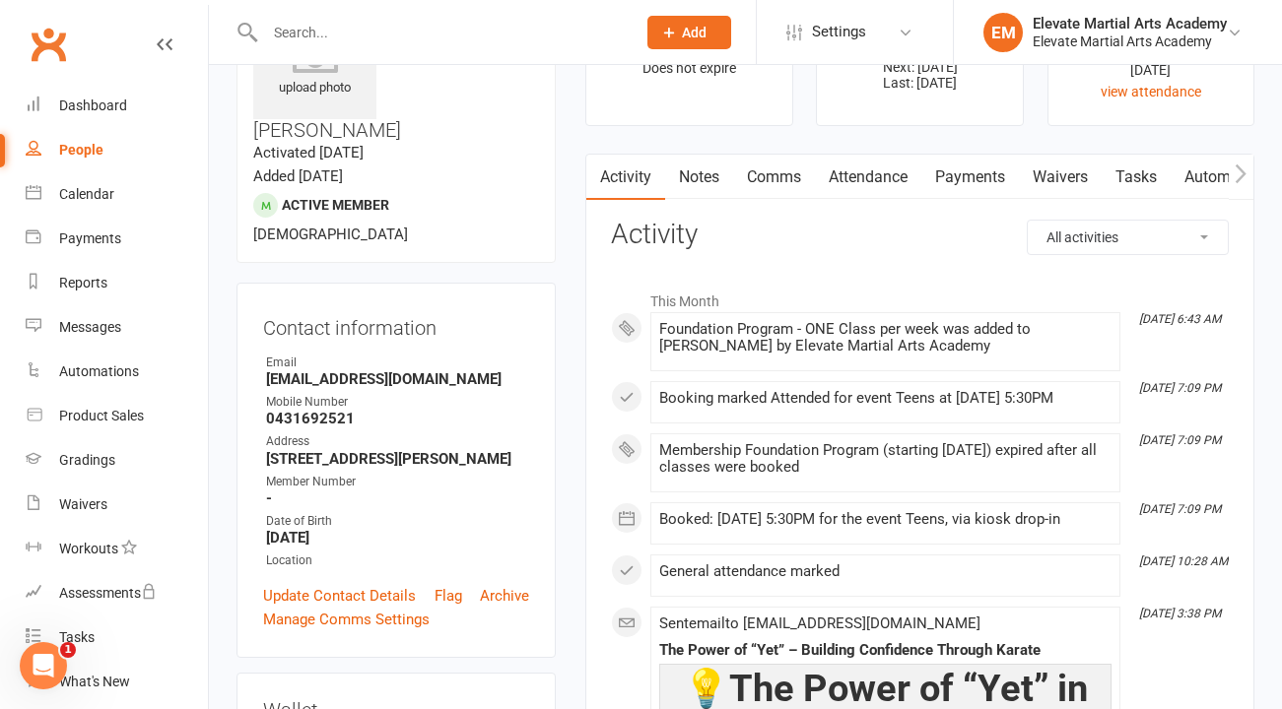
click at [956, 176] on link "Payments" at bounding box center [970, 177] width 98 height 45
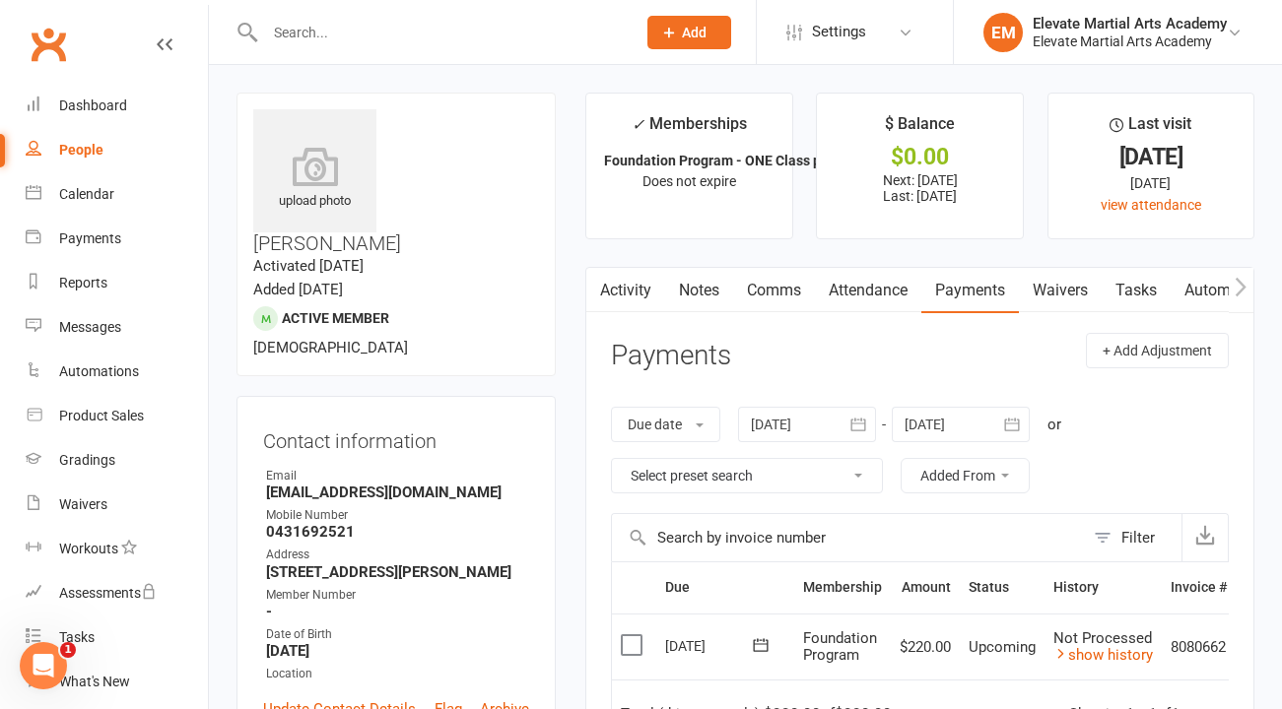
click at [348, 35] on input "text" at bounding box center [441, 33] width 364 height 28
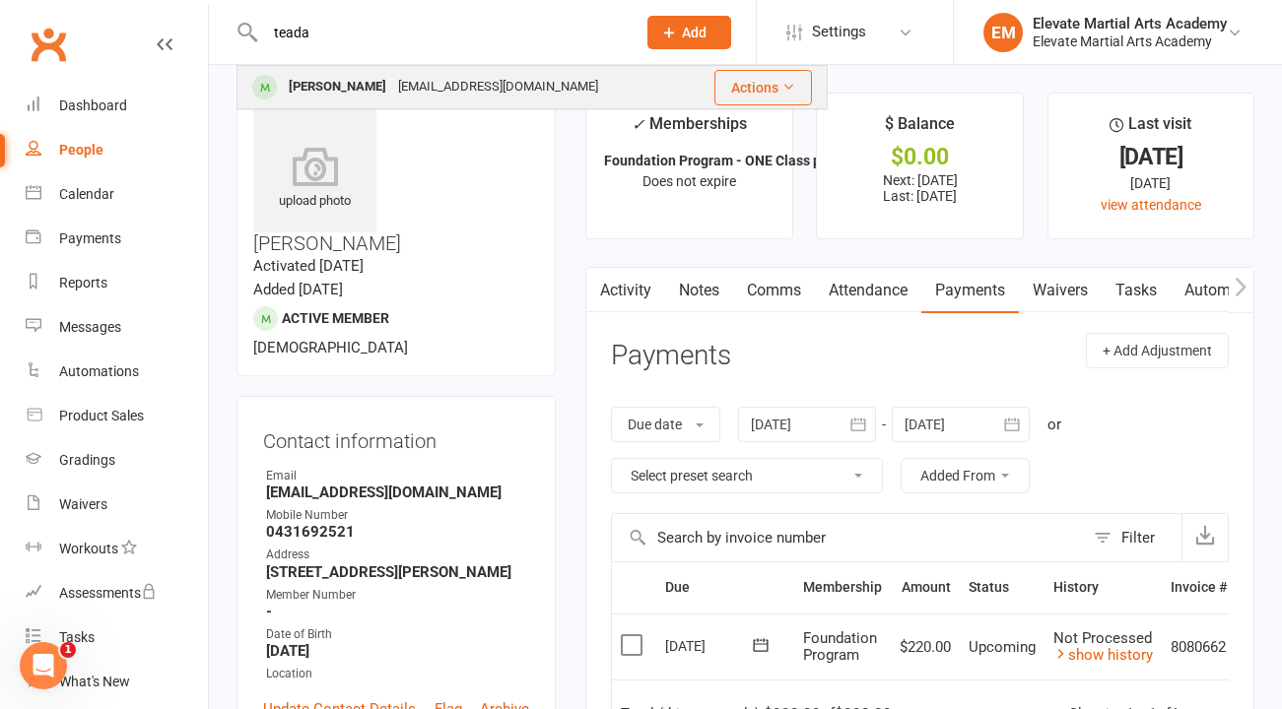
type input "teada"
click at [365, 89] on div "[PERSON_NAME]" at bounding box center [337, 87] width 109 height 29
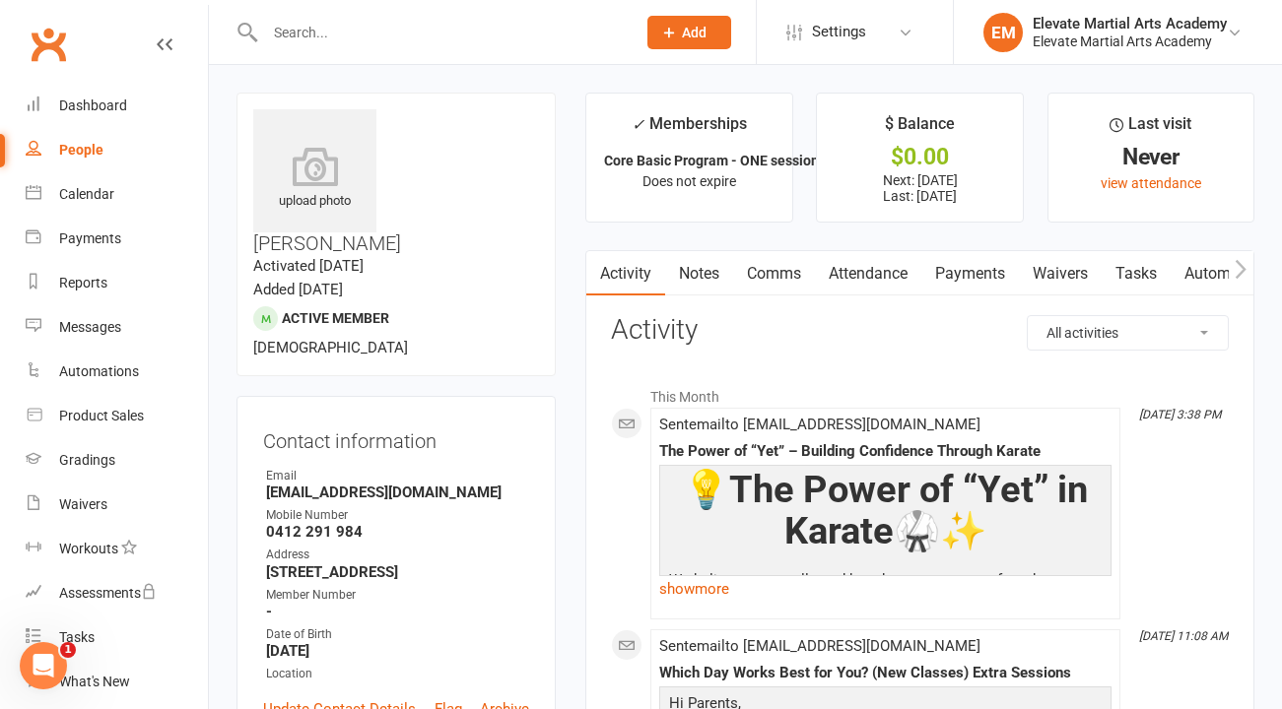
click at [968, 267] on link "Payments" at bounding box center [970, 273] width 98 height 45
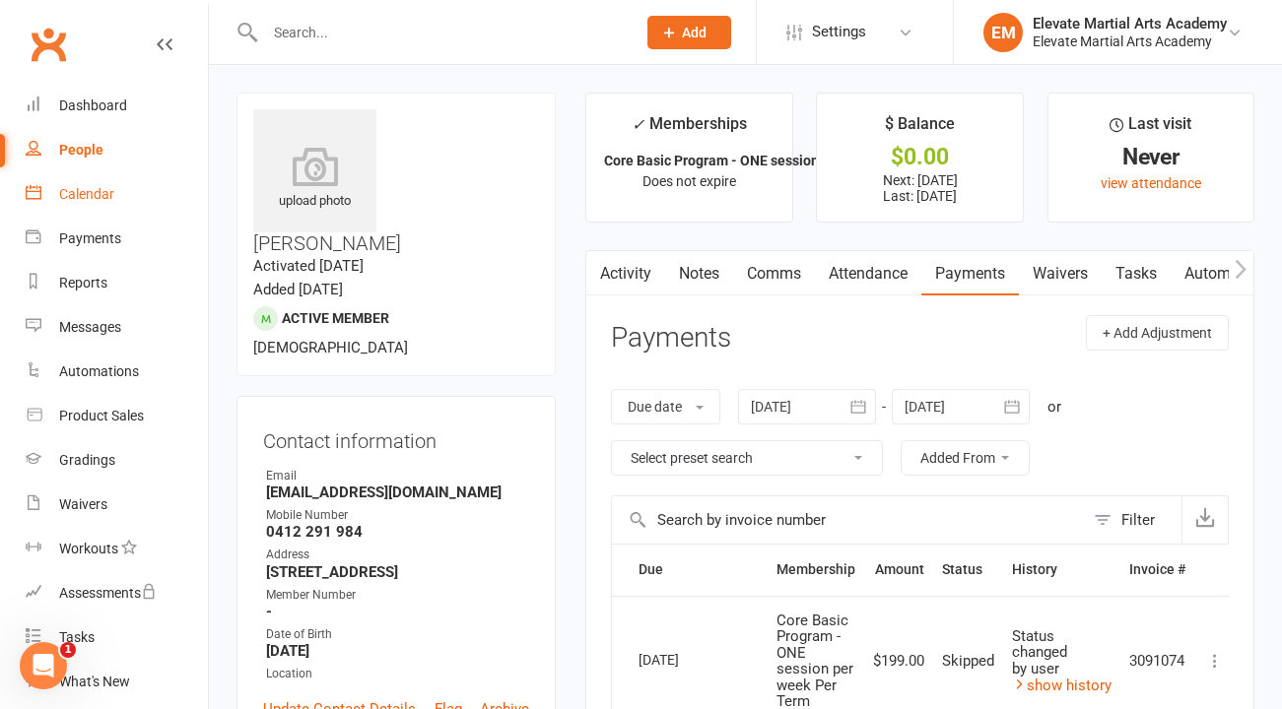
click at [96, 192] on div "Calendar" at bounding box center [86, 194] width 55 height 16
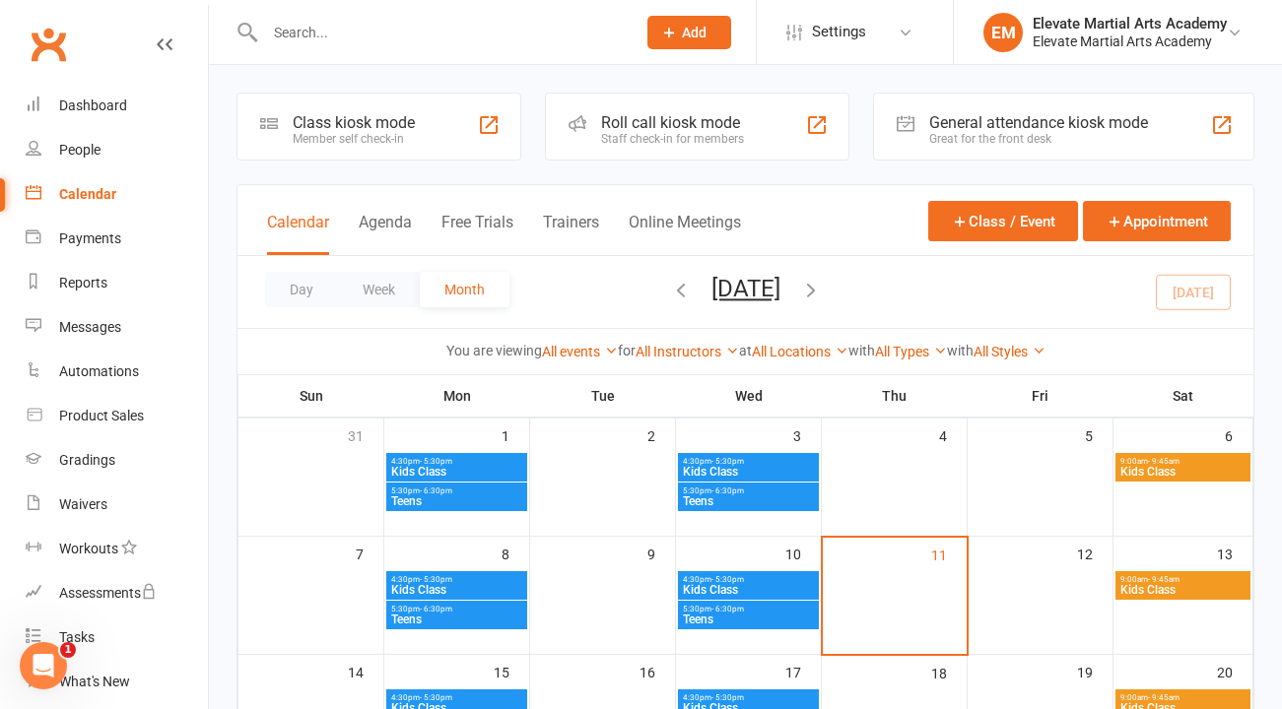
click at [1094, 126] on div "General attendance kiosk mode" at bounding box center [1038, 122] width 219 height 19
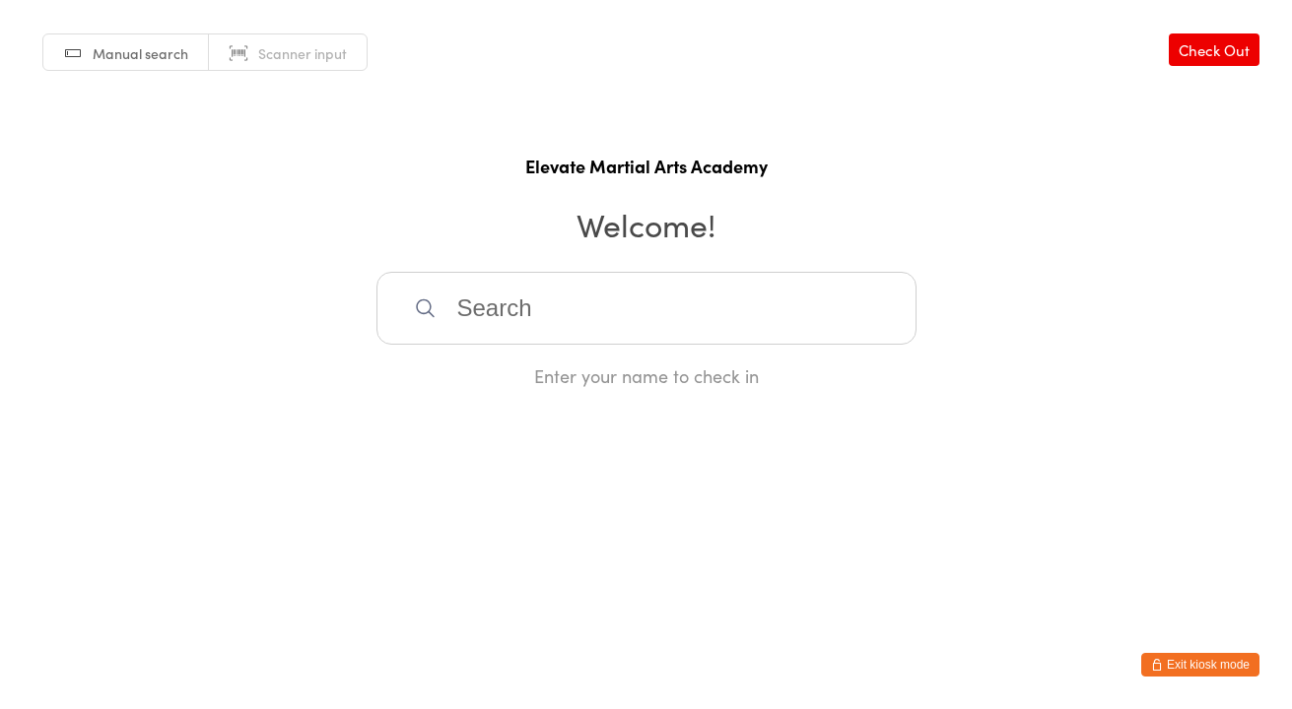
click at [147, 51] on span "Manual search" at bounding box center [141, 53] width 96 height 20
click at [289, 61] on span "Scanner input" at bounding box center [302, 53] width 89 height 20
click at [1172, 665] on button "Exit kiosk mode" at bounding box center [1200, 665] width 118 height 24
